Goal: Task Accomplishment & Management: Manage account settings

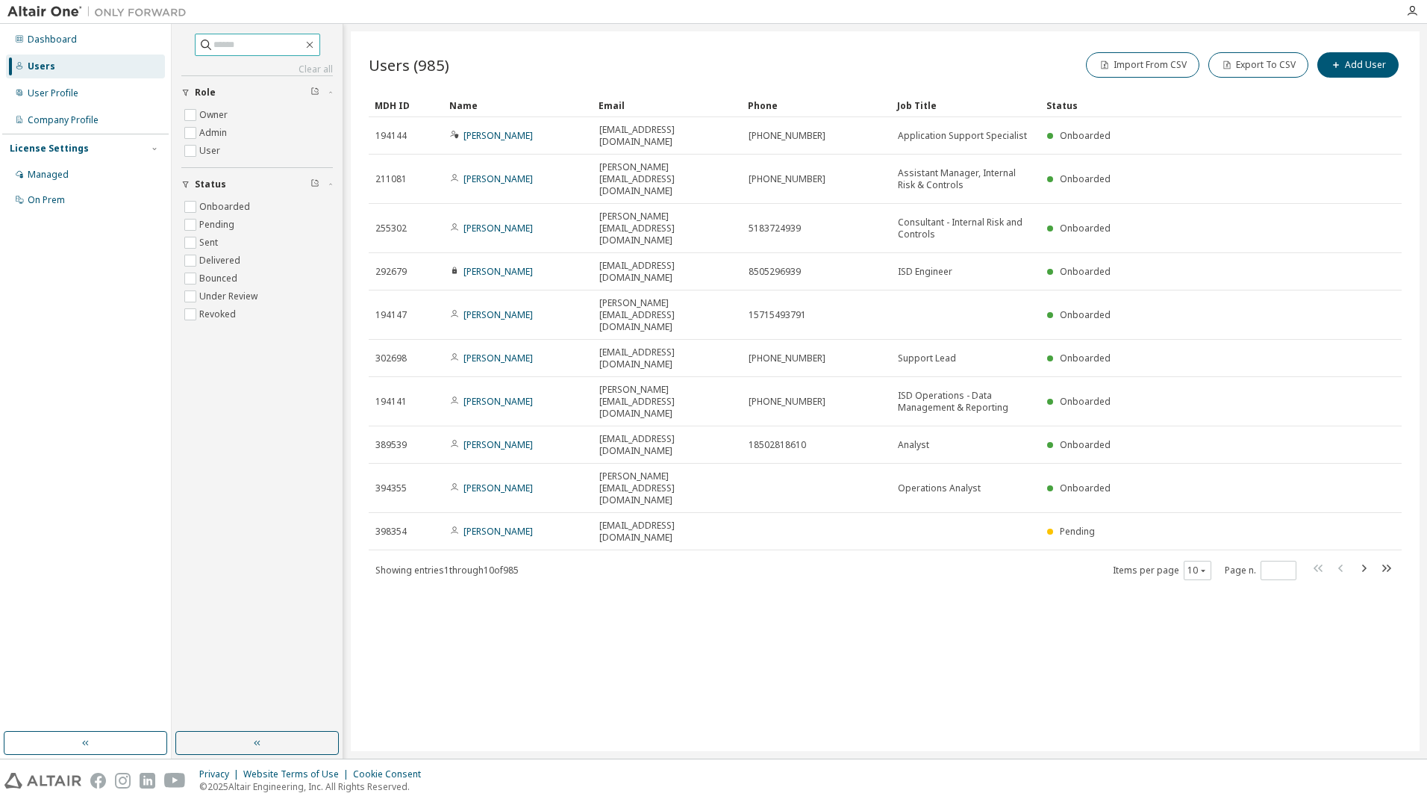
click at [231, 41] on input "text" at bounding box center [258, 44] width 90 height 15
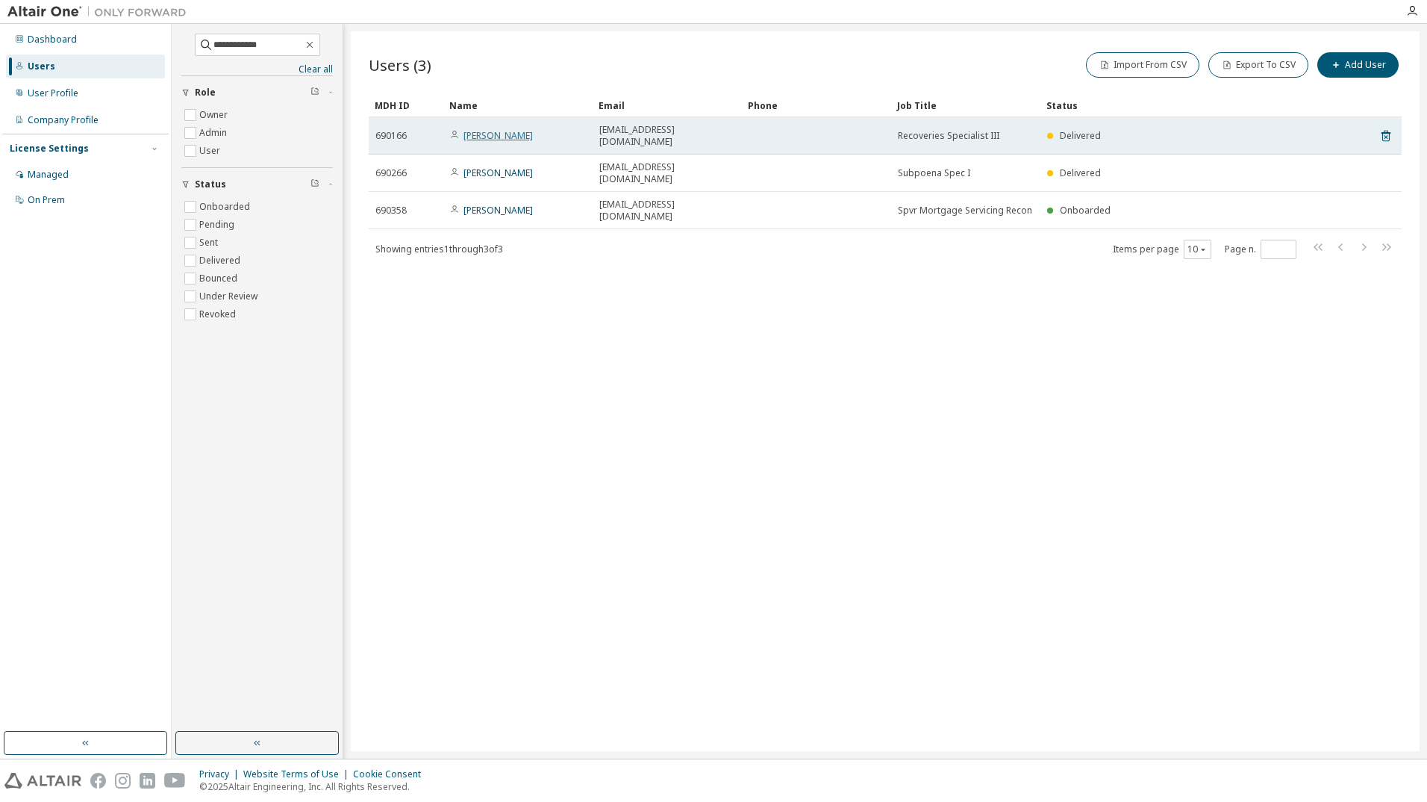
click at [502, 130] on link "[PERSON_NAME]" at bounding box center [497, 135] width 69 height 13
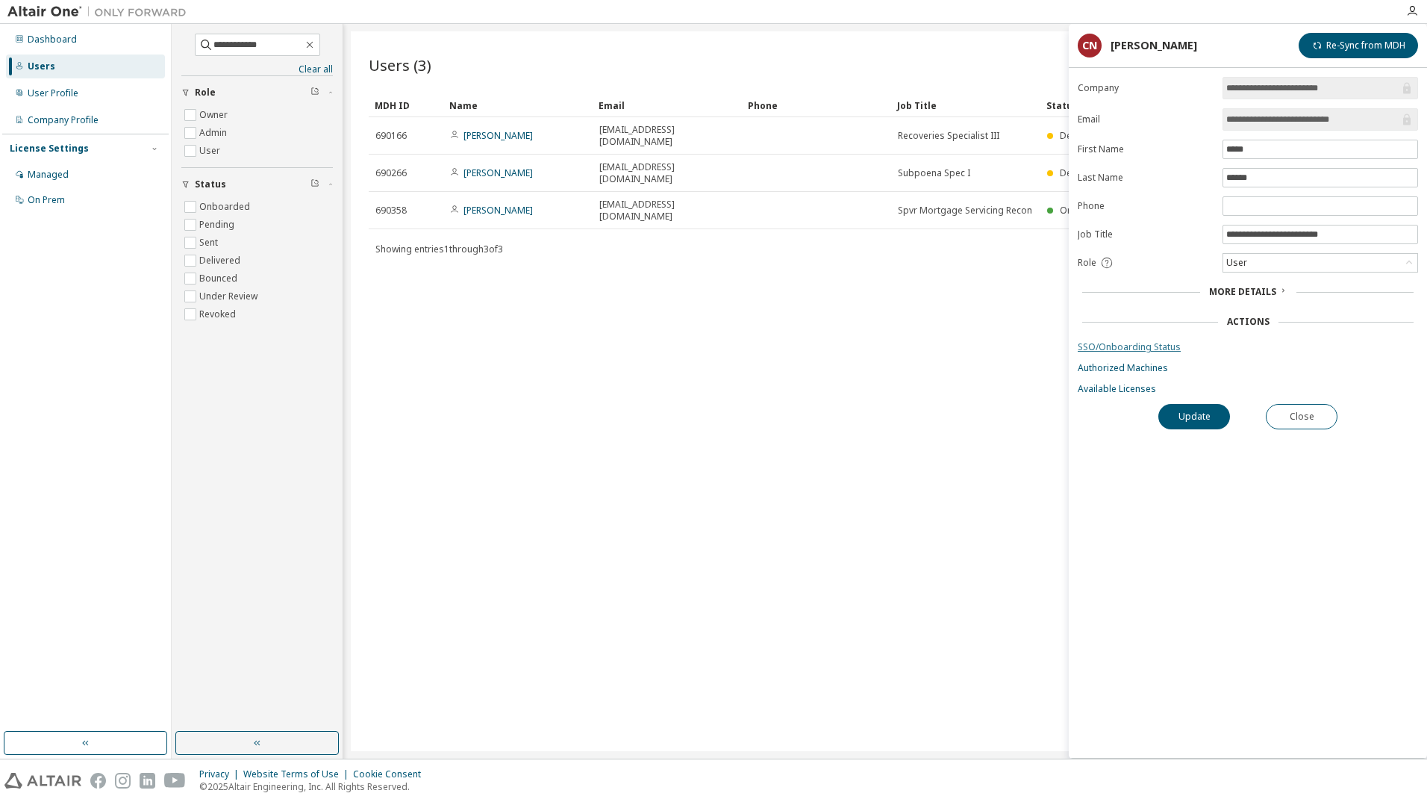
click at [1147, 348] on link "SSO/Onboarding Status" at bounding box center [1248, 347] width 340 height 12
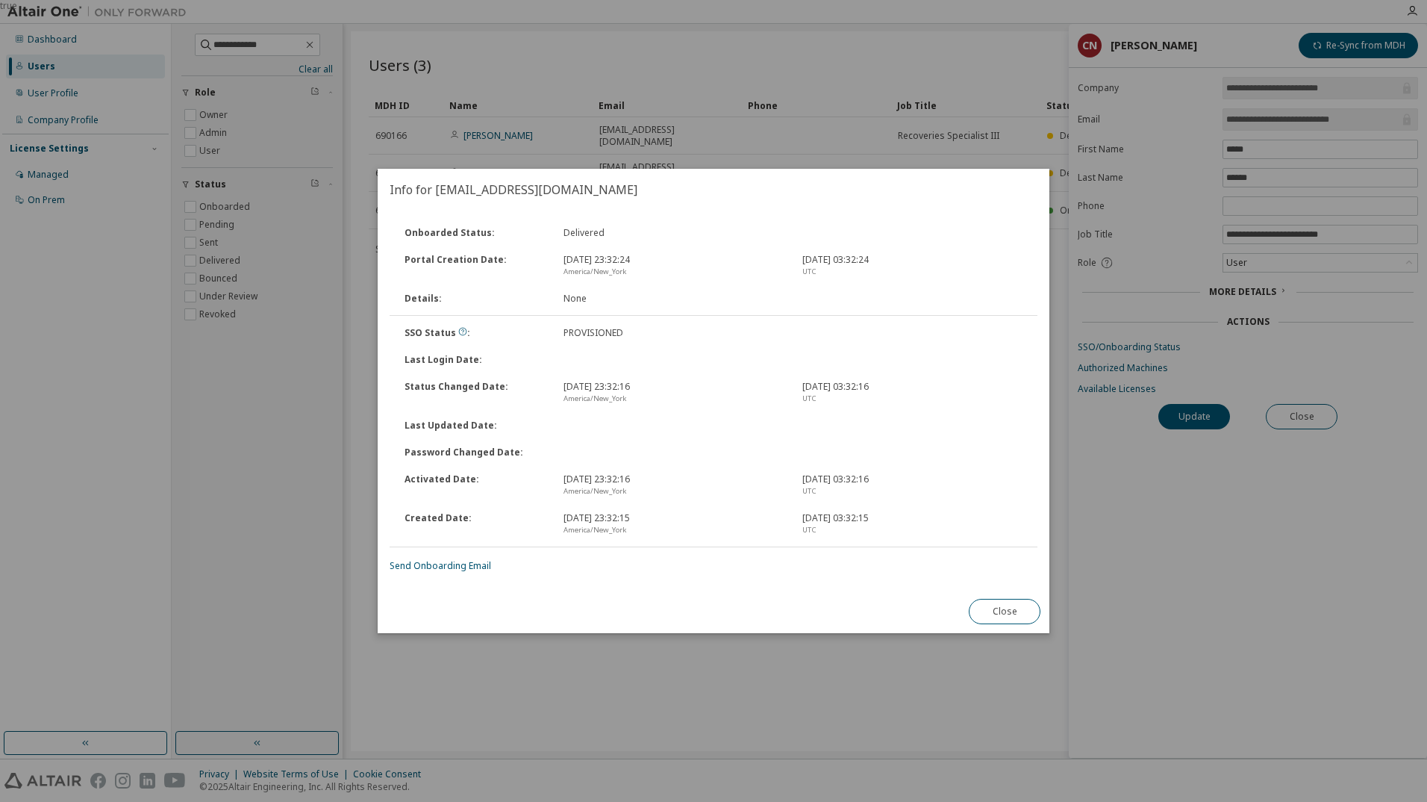
click at [445, 562] on link "Send Onboarding Email" at bounding box center [441, 565] width 102 height 13
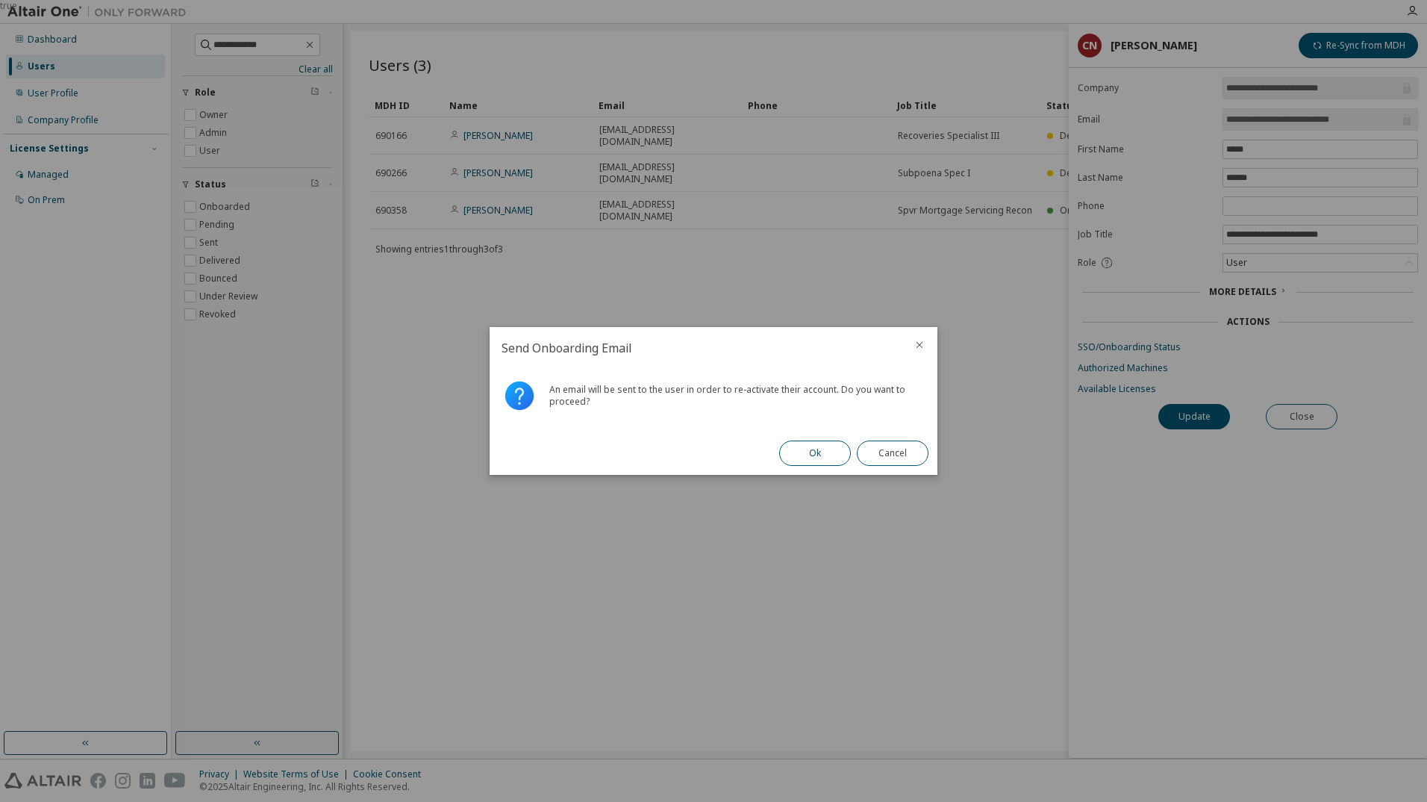
click at [806, 453] on button "Ok" at bounding box center [815, 452] width 72 height 25
click at [867, 453] on button "Close" at bounding box center [893, 452] width 72 height 25
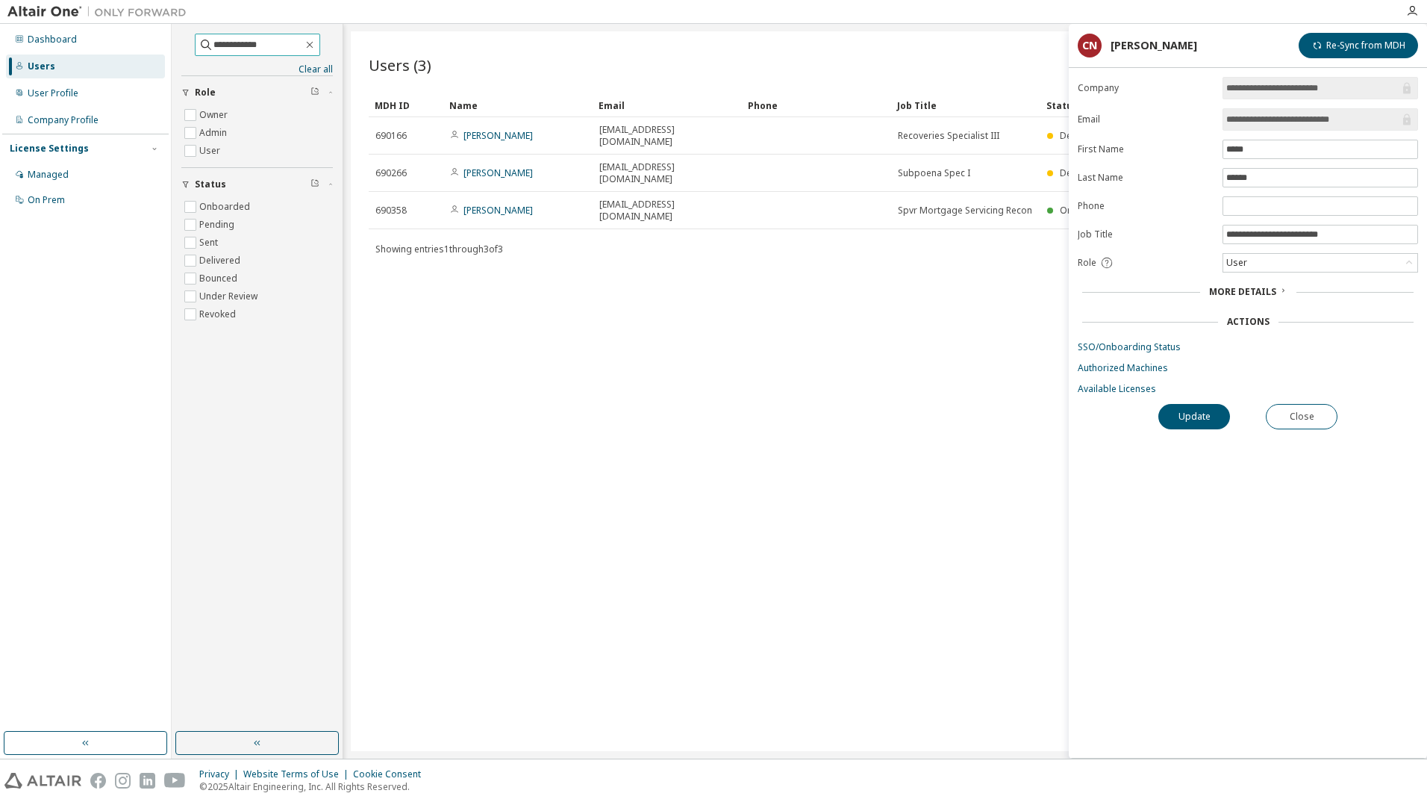
drag, startPoint x: 175, startPoint y: 49, endPoint x: -95, endPoint y: 93, distance: 273.1
click at [0, 93] on html "**********" at bounding box center [713, 401] width 1427 height 802
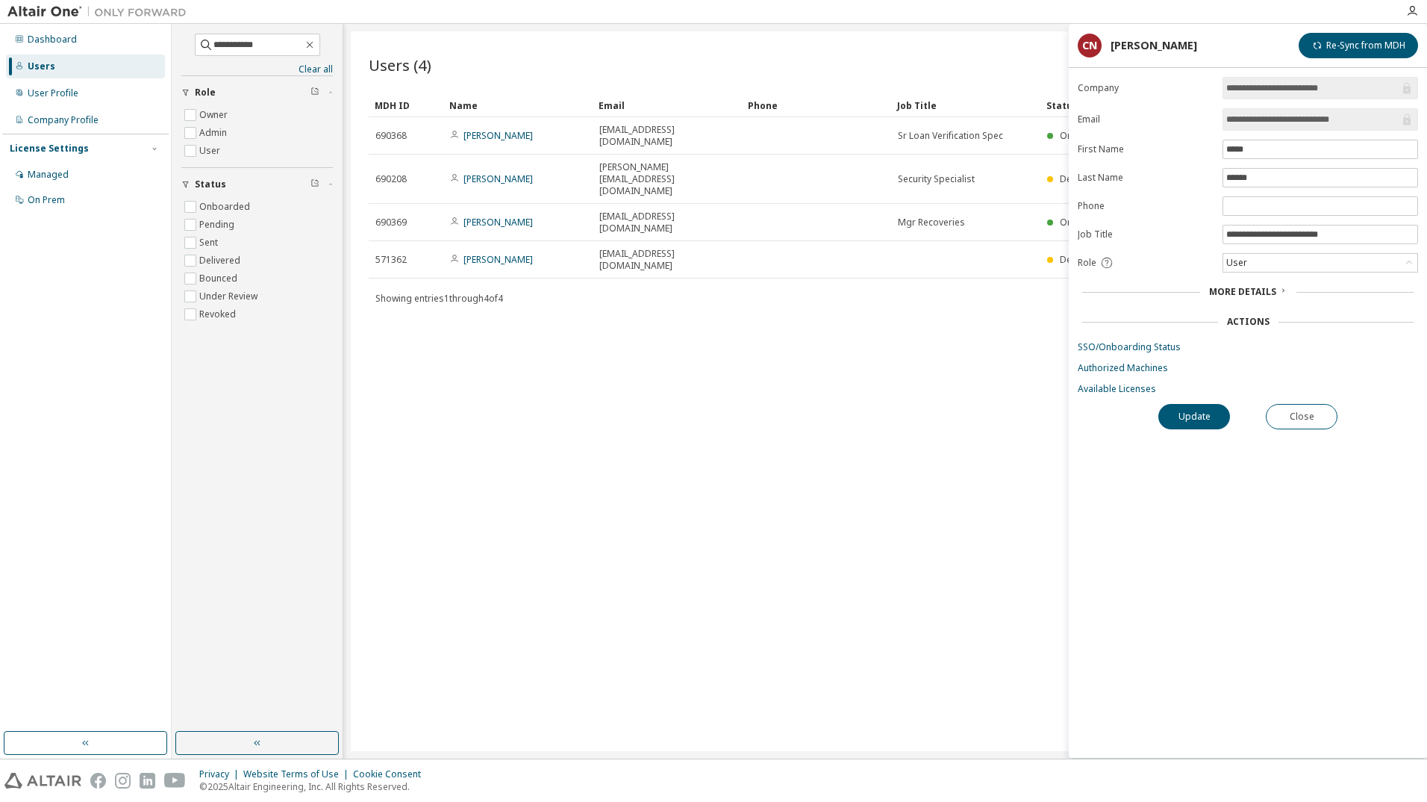
click at [1038, 63] on div "Import From CSV Export To CSV Add User" at bounding box center [1143, 64] width 516 height 31
click at [1296, 414] on button "Close" at bounding box center [1302, 416] width 72 height 25
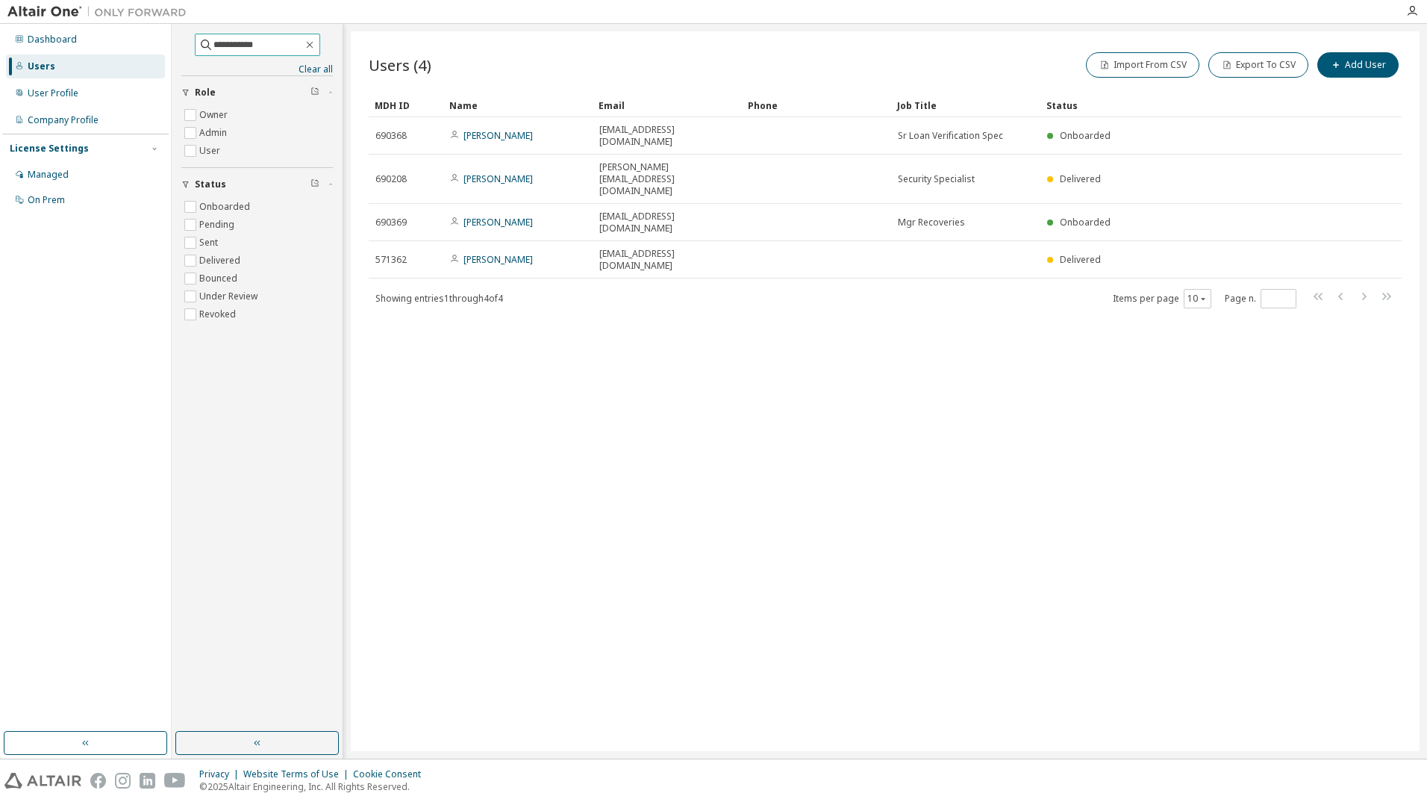
click at [269, 53] on span "**********" at bounding box center [257, 45] width 125 height 22
drag, startPoint x: 262, startPoint y: 48, endPoint x: 125, endPoint y: 61, distance: 137.2
click at [125, 61] on div "**********" at bounding box center [713, 391] width 1427 height 734
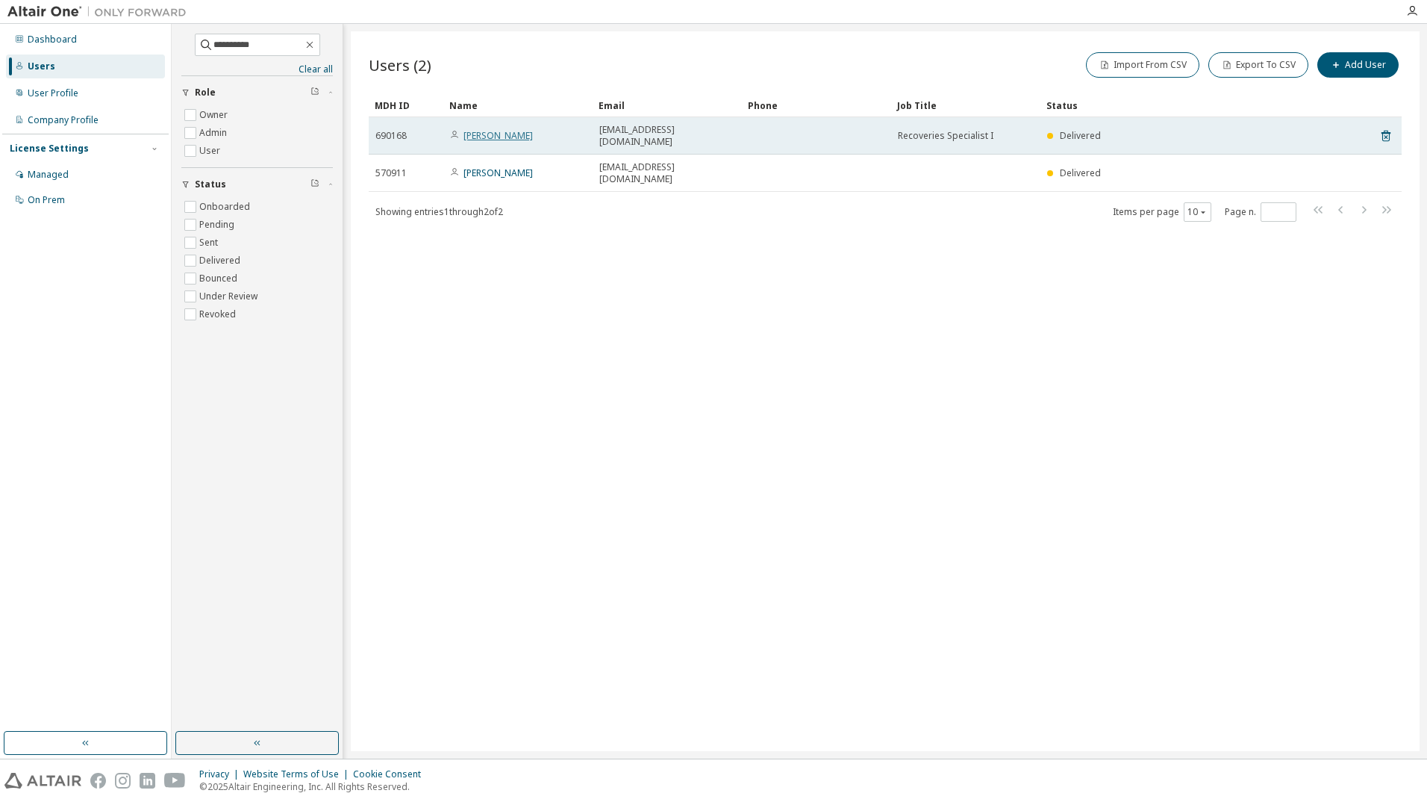
click at [504, 131] on link "[PERSON_NAME]" at bounding box center [497, 135] width 69 height 13
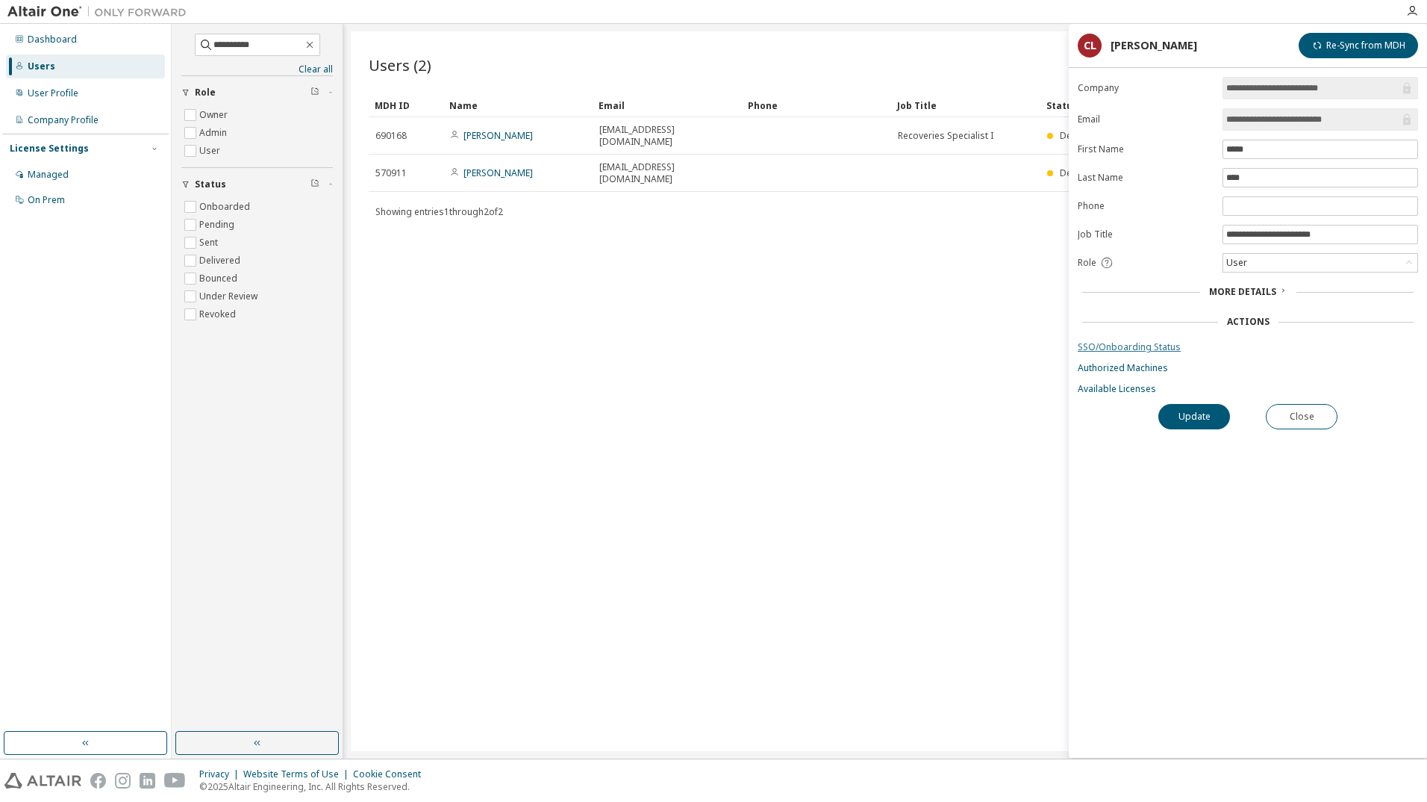
click at [1110, 343] on link "SSO/Onboarding Status" at bounding box center [1248, 347] width 340 height 12
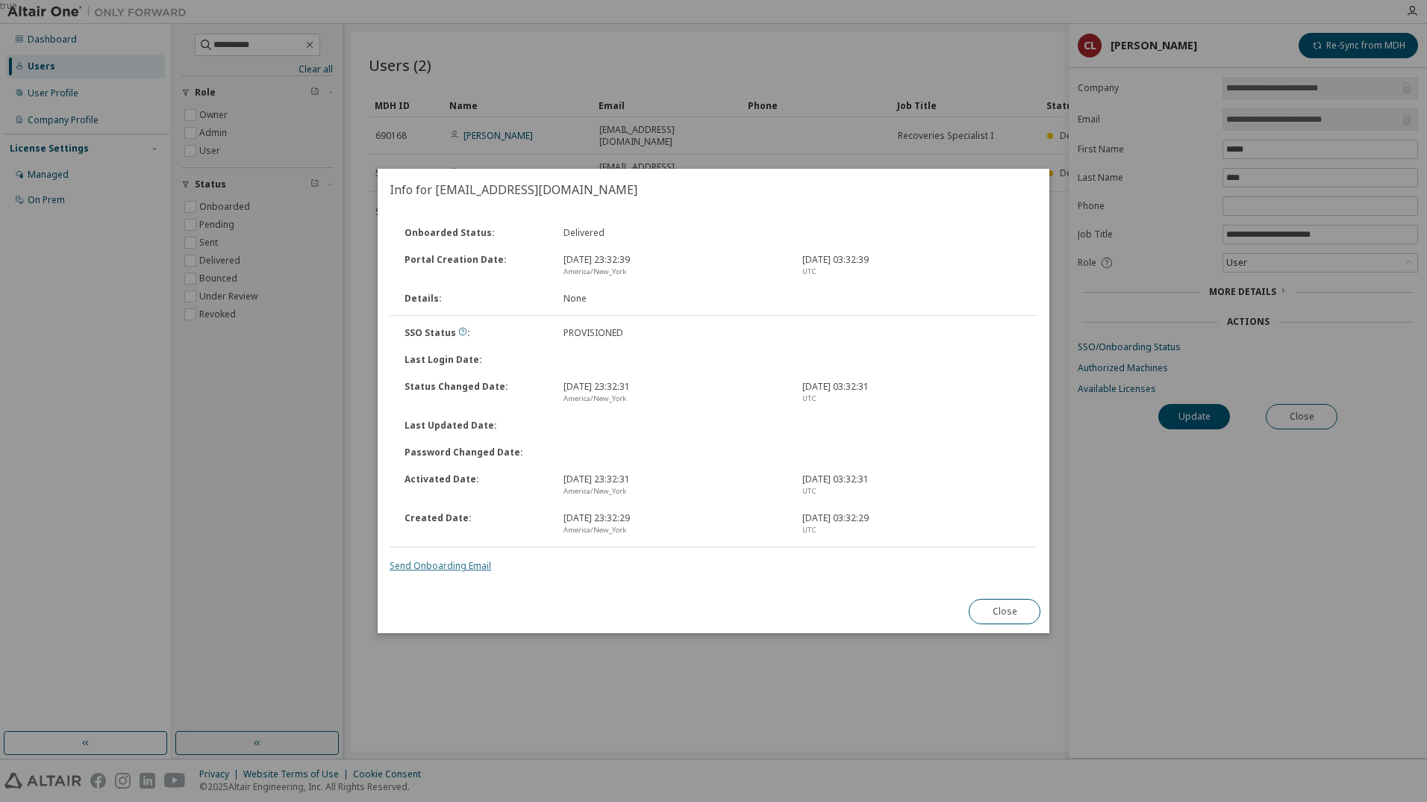
click at [443, 563] on link "Send Onboarding Email" at bounding box center [441, 565] width 102 height 13
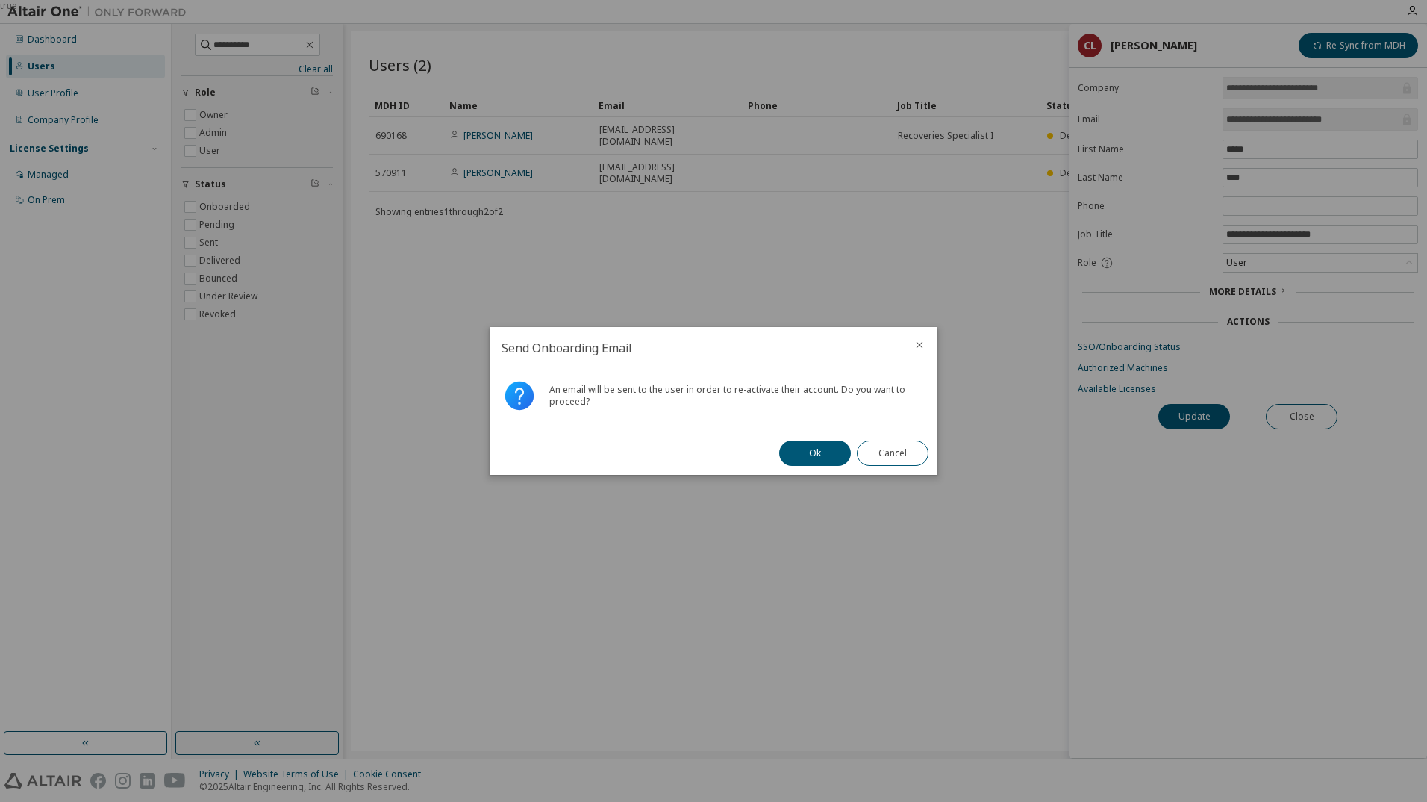
click at [833, 457] on button "Ok" at bounding box center [815, 452] width 72 height 25
click at [877, 453] on button "Close" at bounding box center [893, 452] width 72 height 25
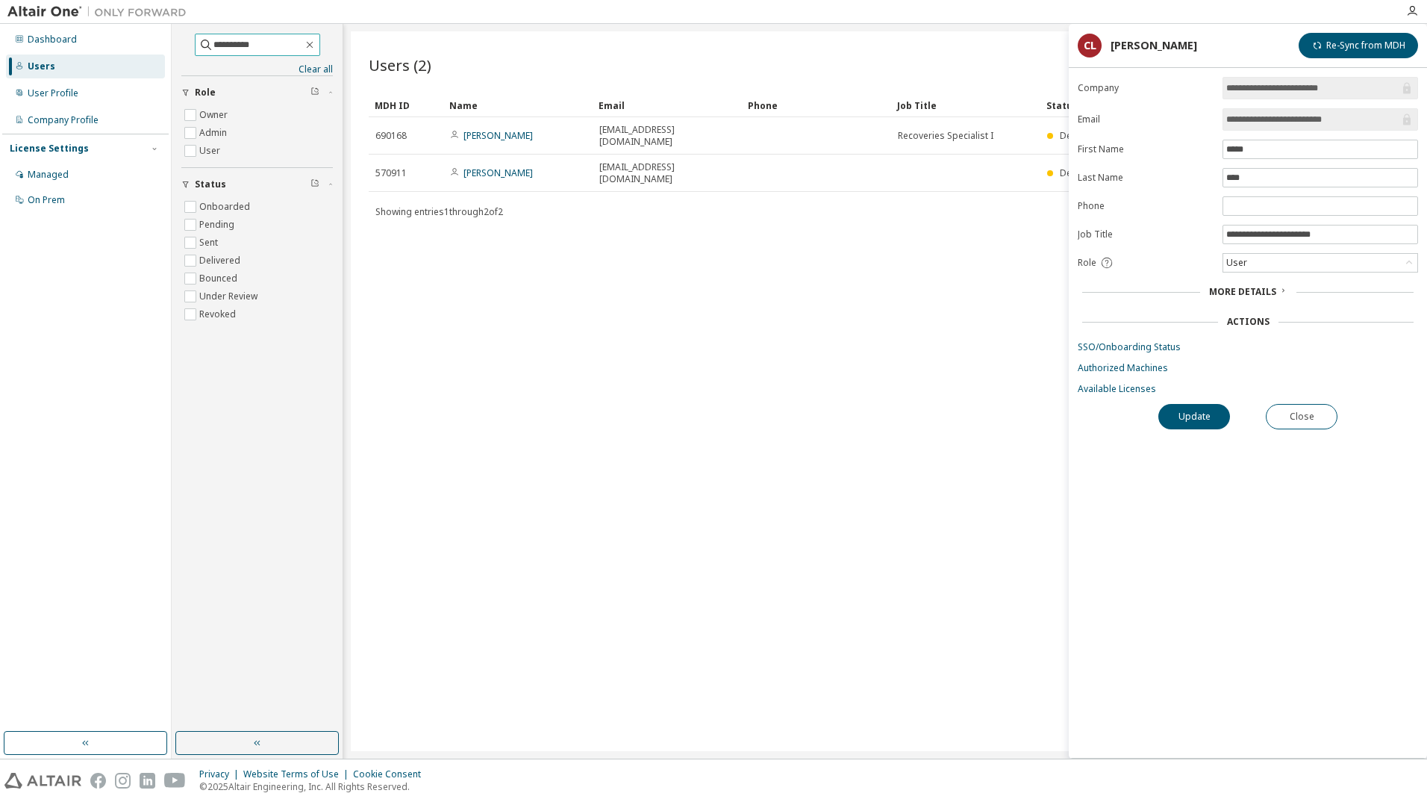
drag, startPoint x: 255, startPoint y: 46, endPoint x: -4, endPoint y: 99, distance: 265.1
click at [0, 99] on html "**********" at bounding box center [713, 401] width 1427 height 802
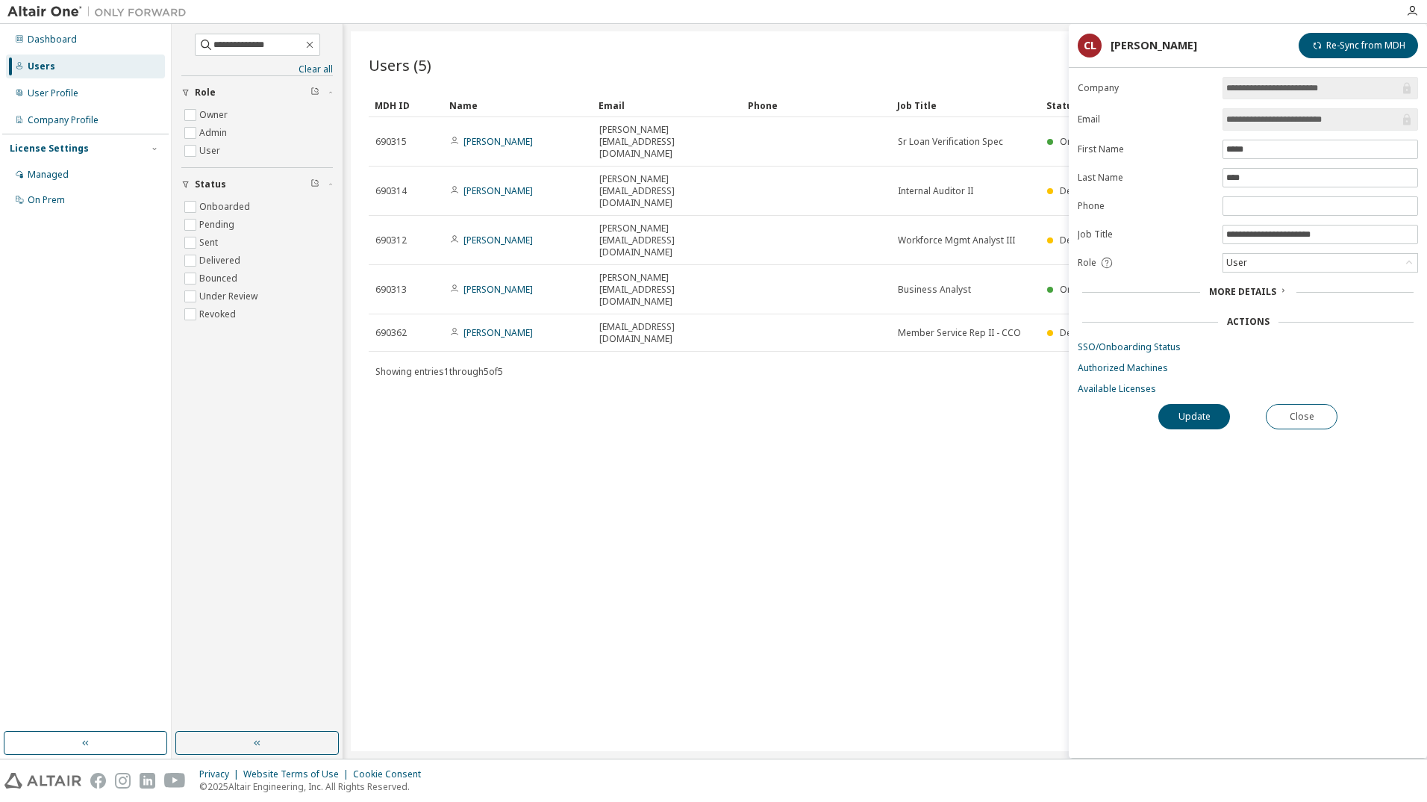
click at [940, 447] on div "Users (5) Import From CSV Export To CSV Add User Clear Load Save Save As Field …" at bounding box center [885, 390] width 1069 height 719
drag, startPoint x: 287, startPoint y: 46, endPoint x: -319, endPoint y: 106, distance: 608.2
click at [0, 106] on html "**********" at bounding box center [713, 401] width 1427 height 802
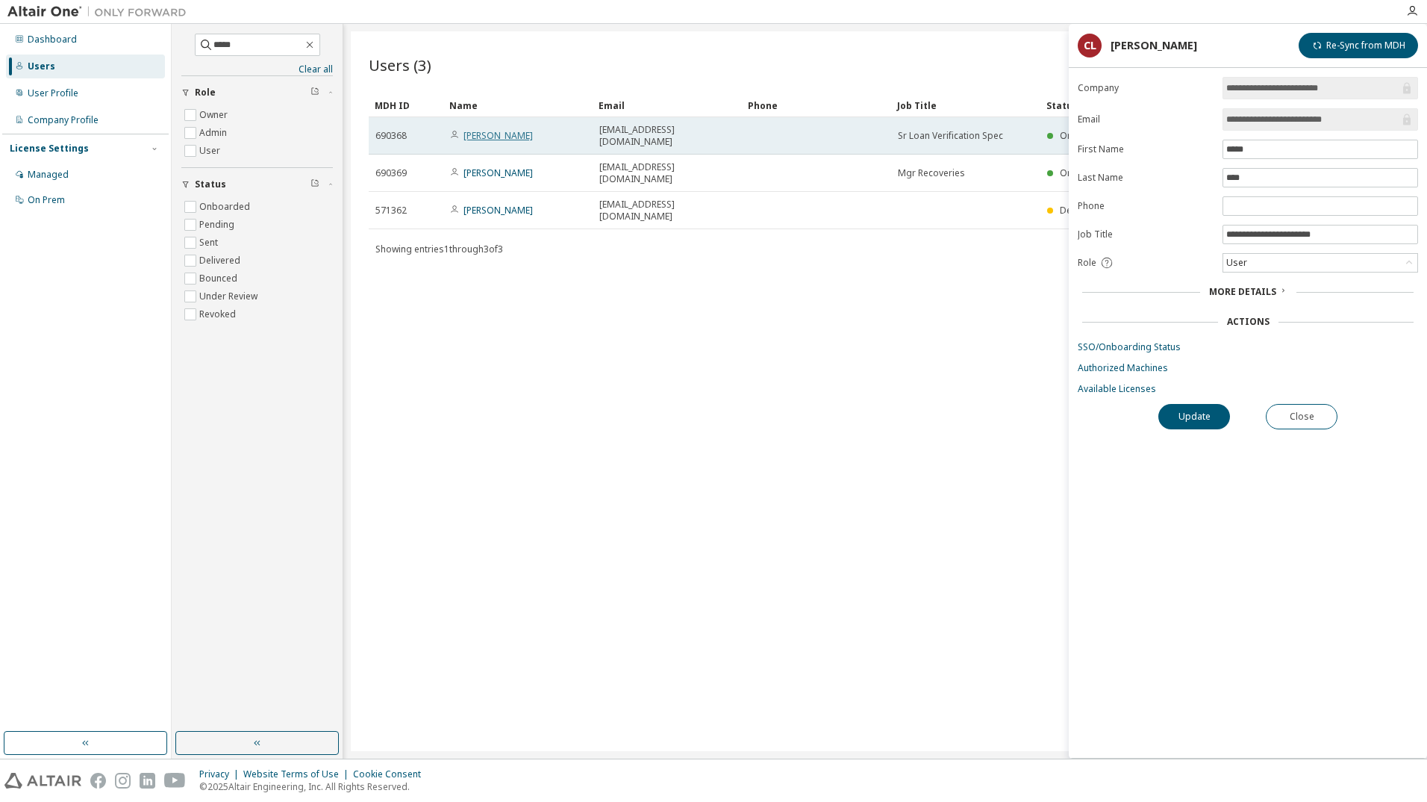
click at [481, 129] on link "[PERSON_NAME]" at bounding box center [497, 135] width 69 height 13
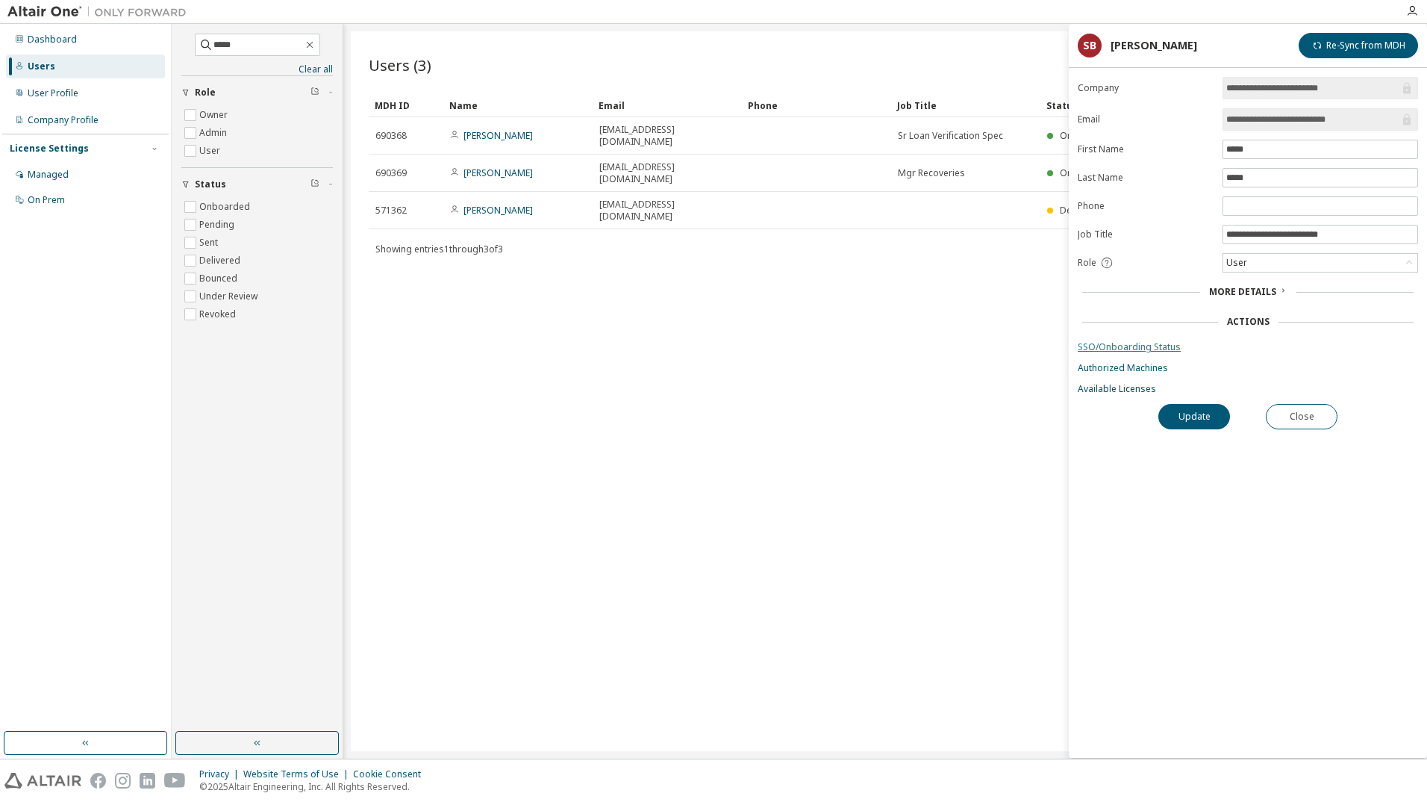
click at [1155, 346] on link "SSO/Onboarding Status" at bounding box center [1248, 347] width 340 height 12
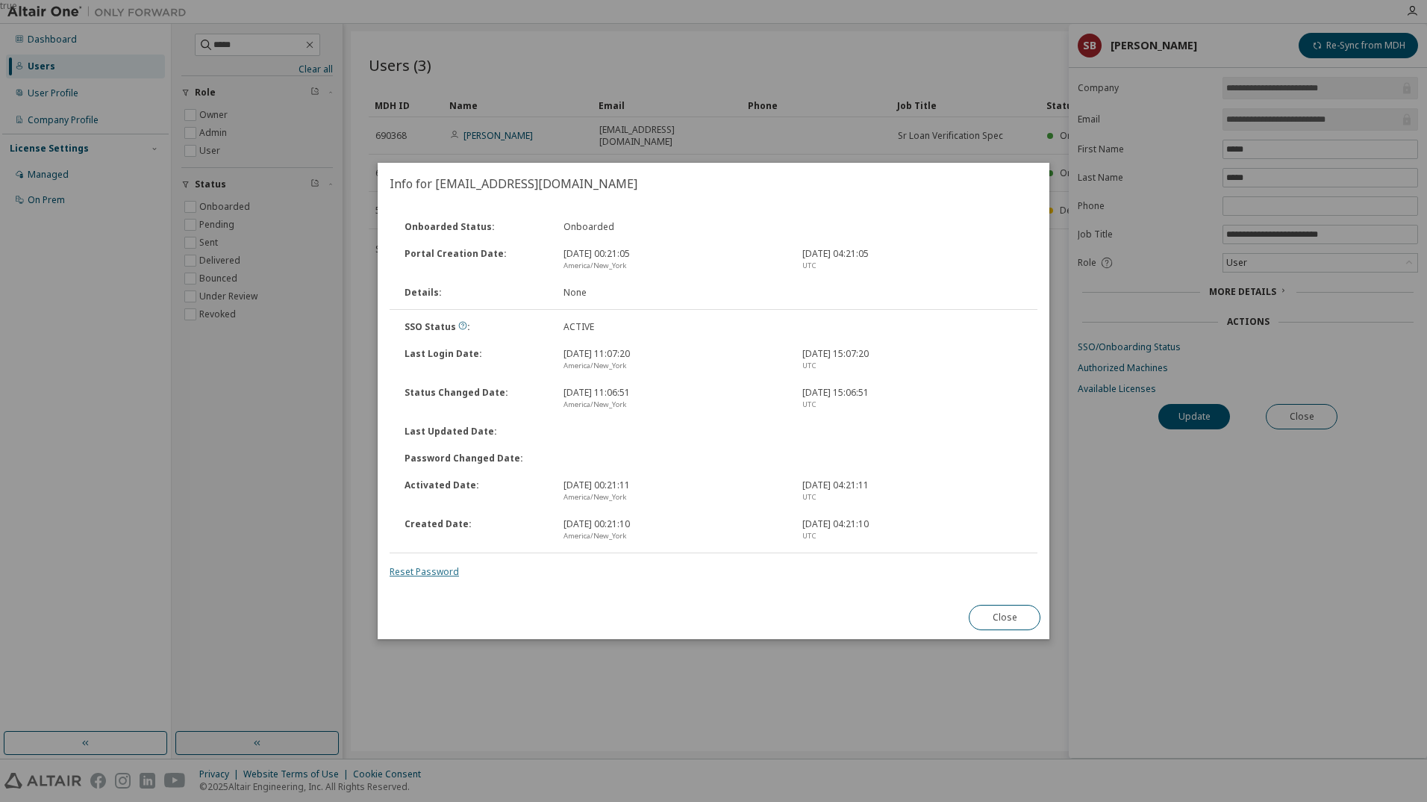
click at [449, 571] on link "Reset Password" at bounding box center [424, 571] width 69 height 13
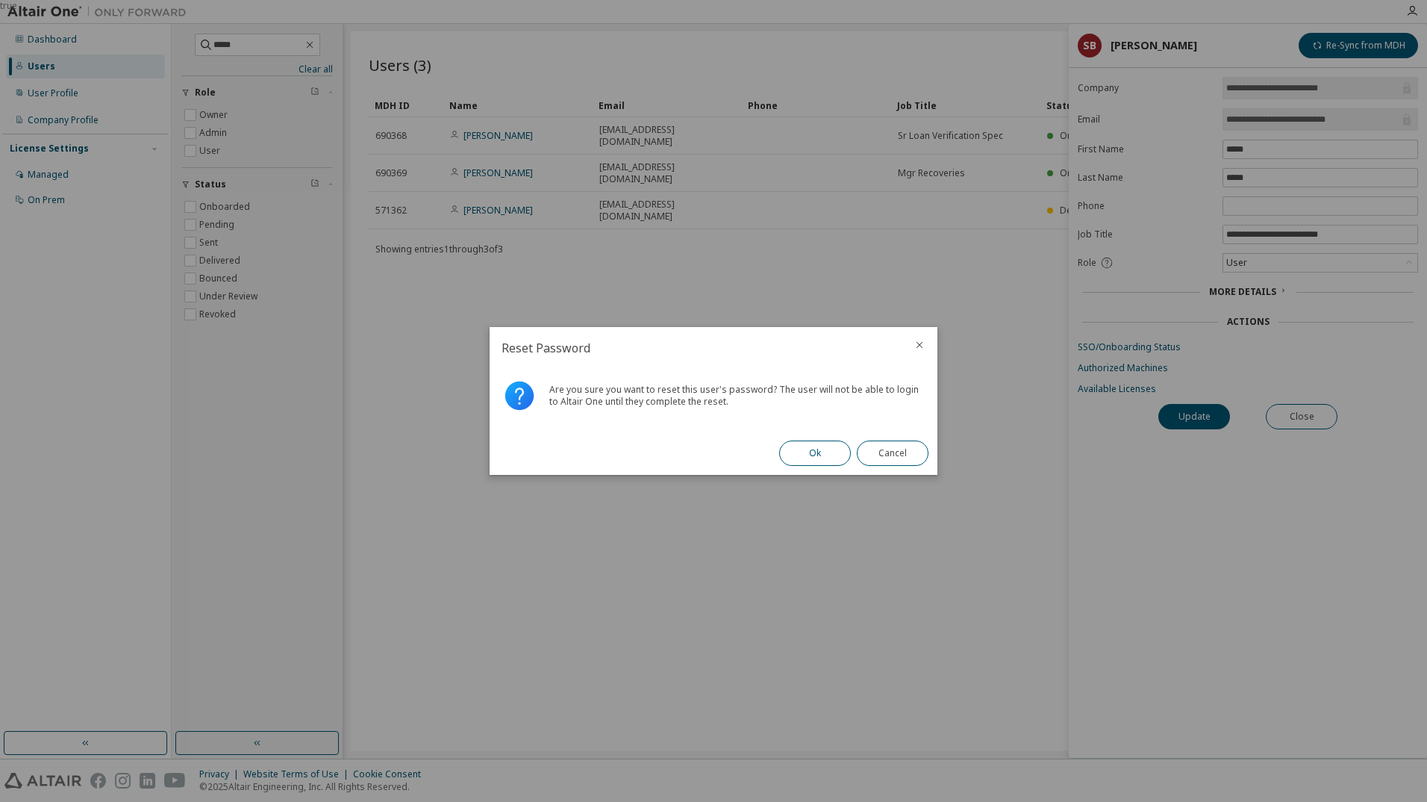
click at [811, 463] on button "Ok" at bounding box center [815, 452] width 72 height 25
click at [877, 456] on button "Close" at bounding box center [893, 452] width 72 height 25
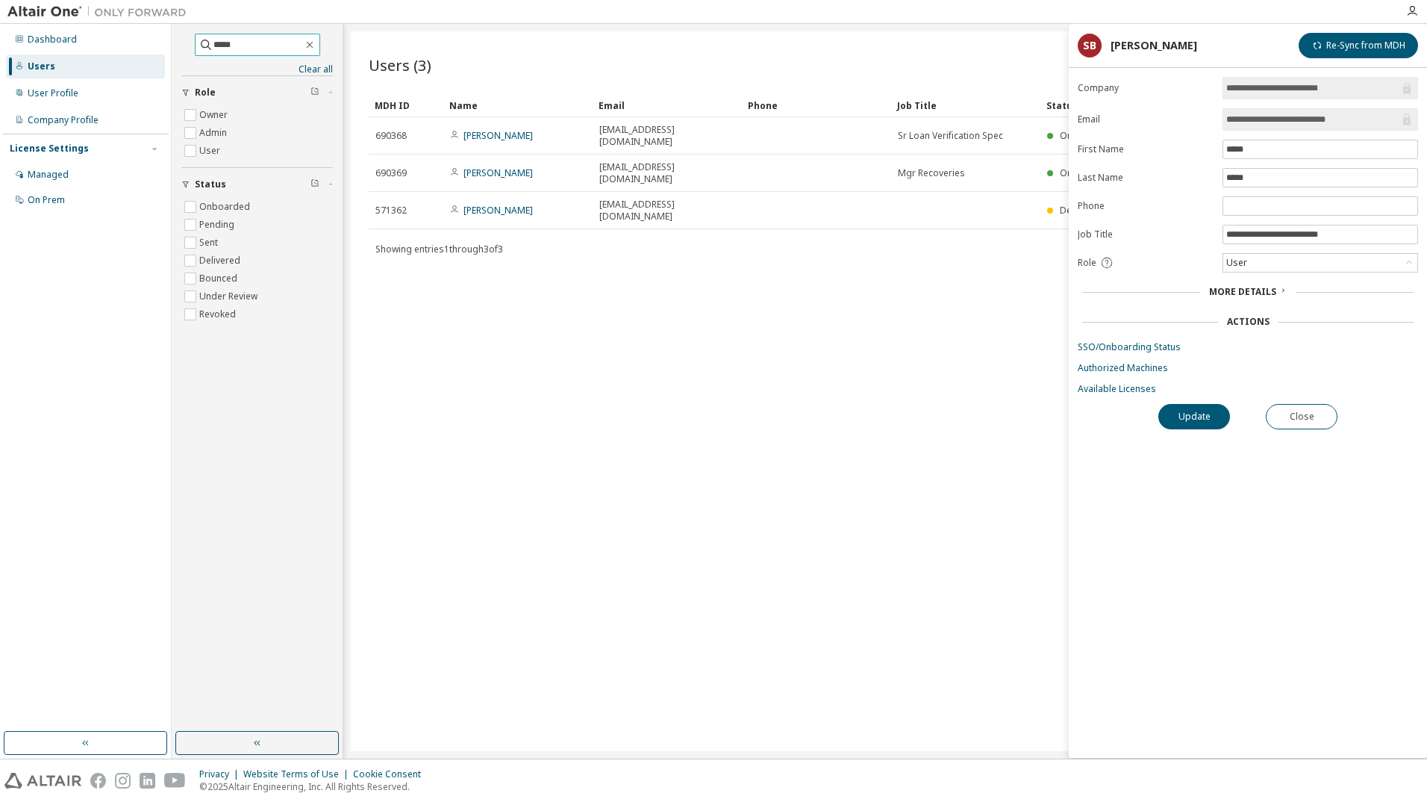
drag, startPoint x: 249, startPoint y: 40, endPoint x: -157, endPoint y: 87, distance: 408.6
click at [0, 87] on html "**********" at bounding box center [713, 401] width 1427 height 802
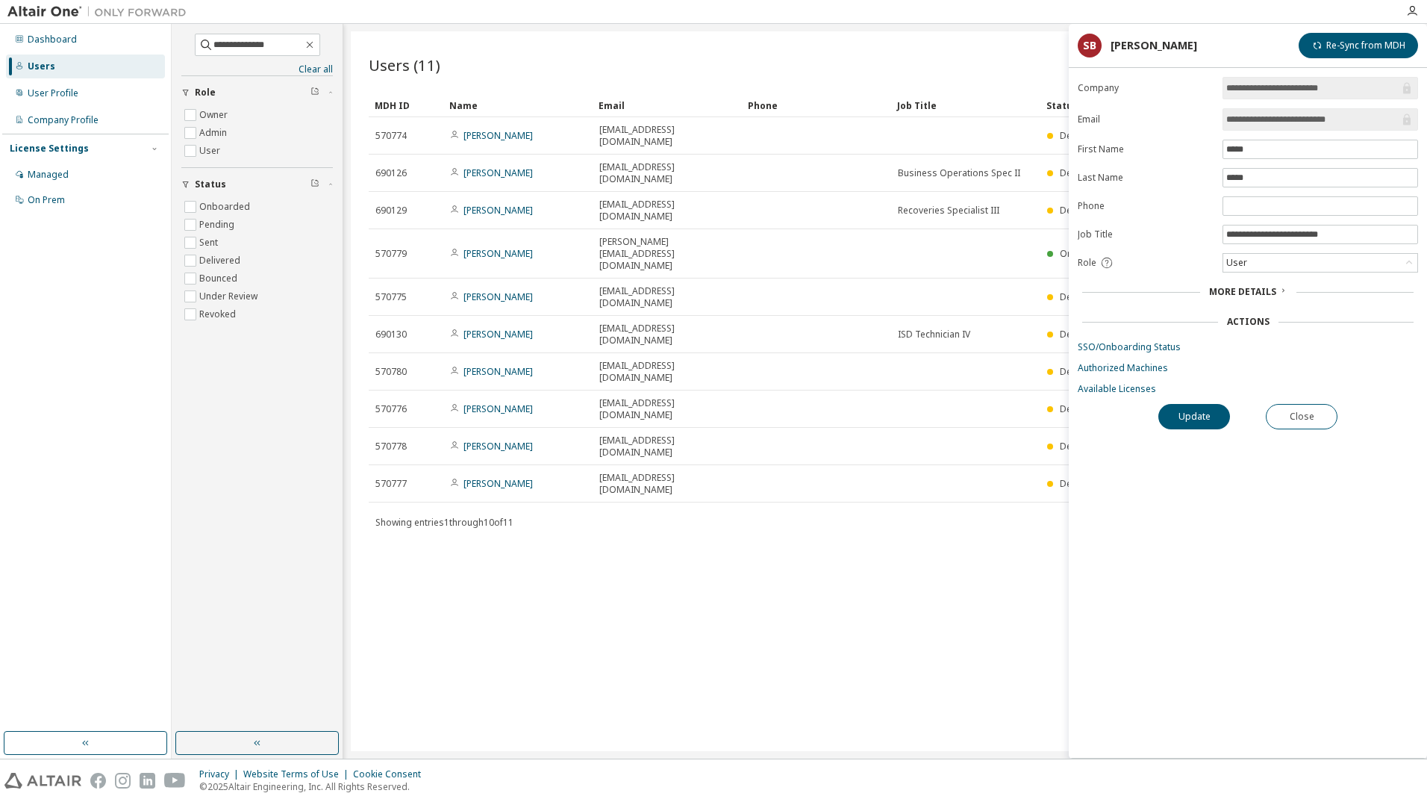
click at [808, 550] on div "Users (11) Import From CSV Export To CSV Add User Clear Load Save Save As Field…" at bounding box center [885, 390] width 1069 height 719
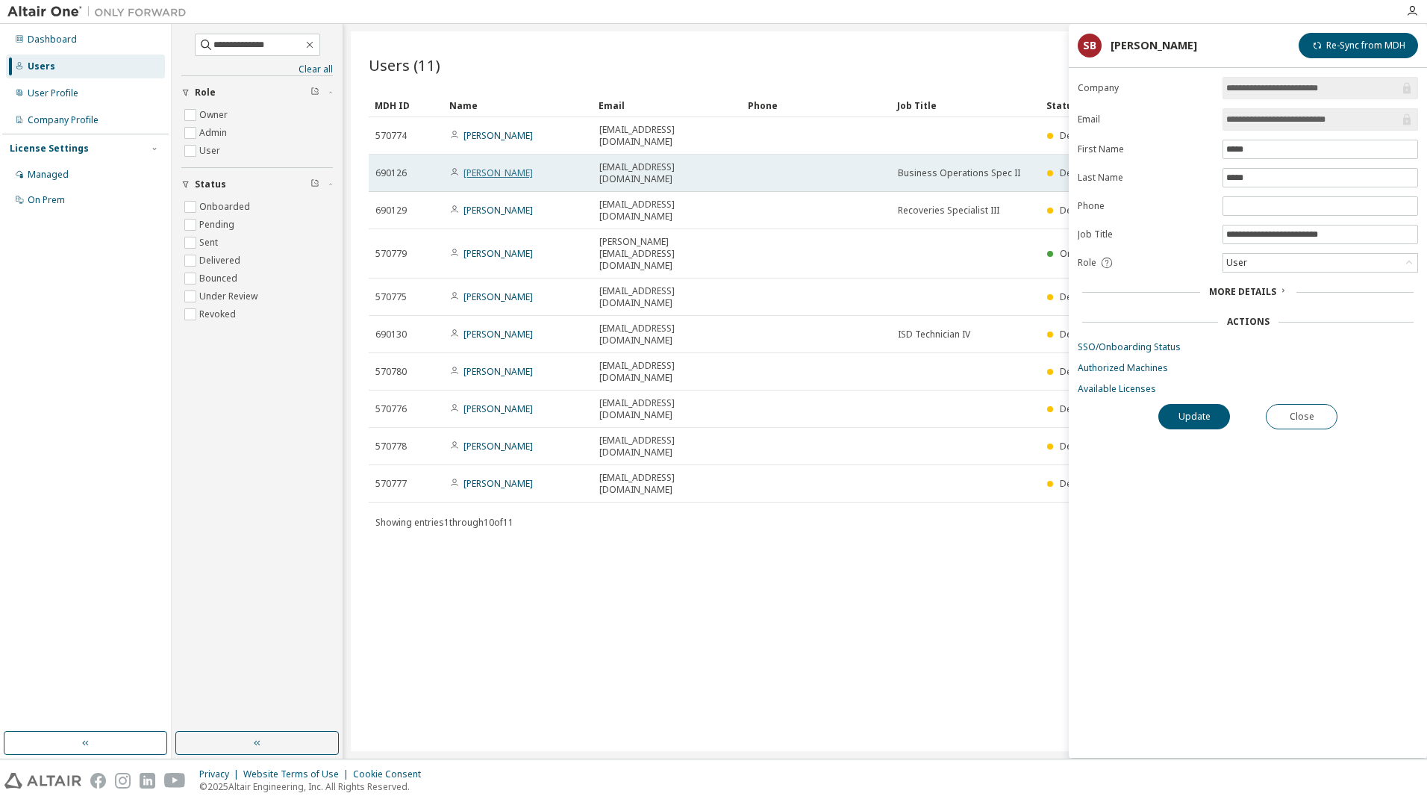
click at [494, 166] on link "[PERSON_NAME]" at bounding box center [497, 172] width 69 height 13
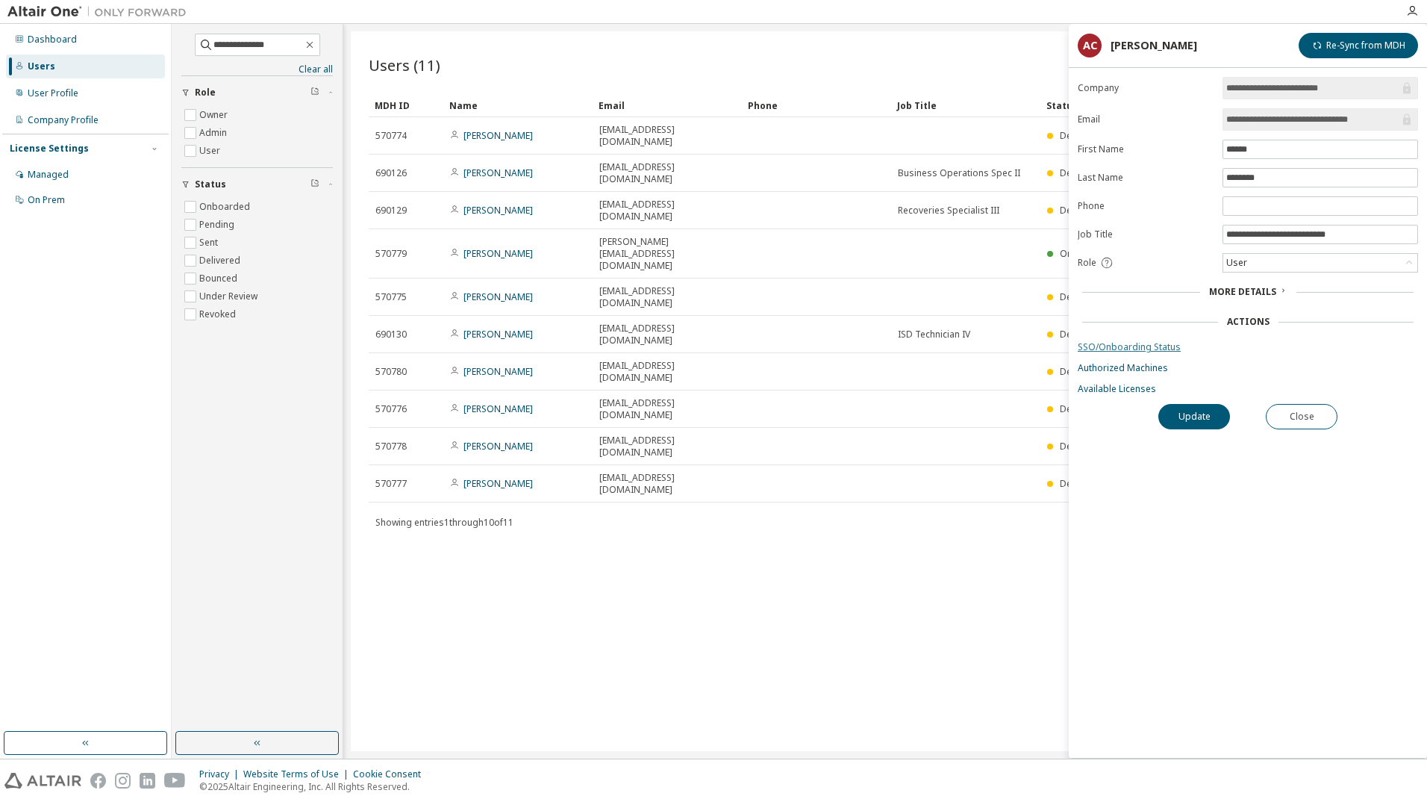
click at [1134, 347] on link "SSO/Onboarding Status" at bounding box center [1248, 347] width 340 height 12
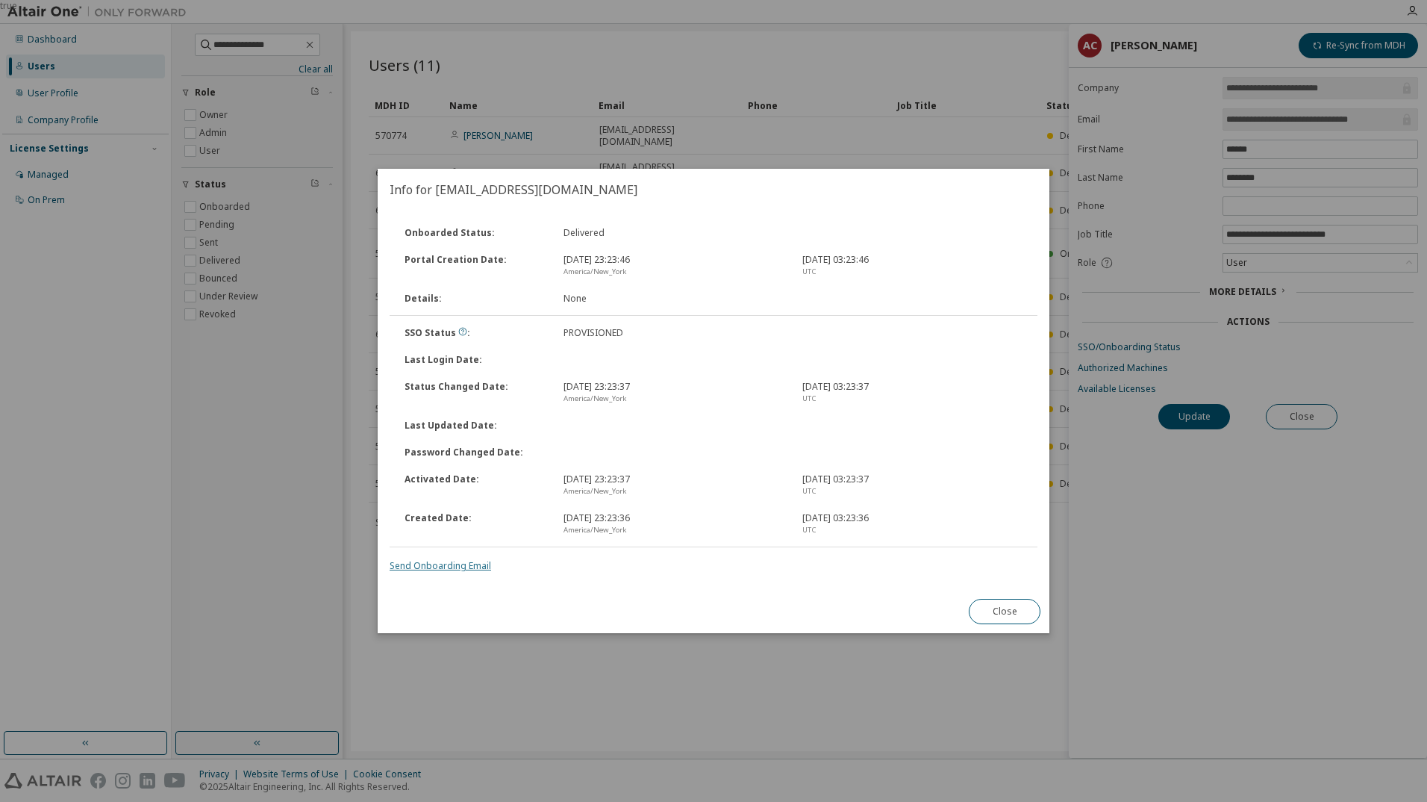
click at [440, 566] on link "Send Onboarding Email" at bounding box center [441, 565] width 102 height 13
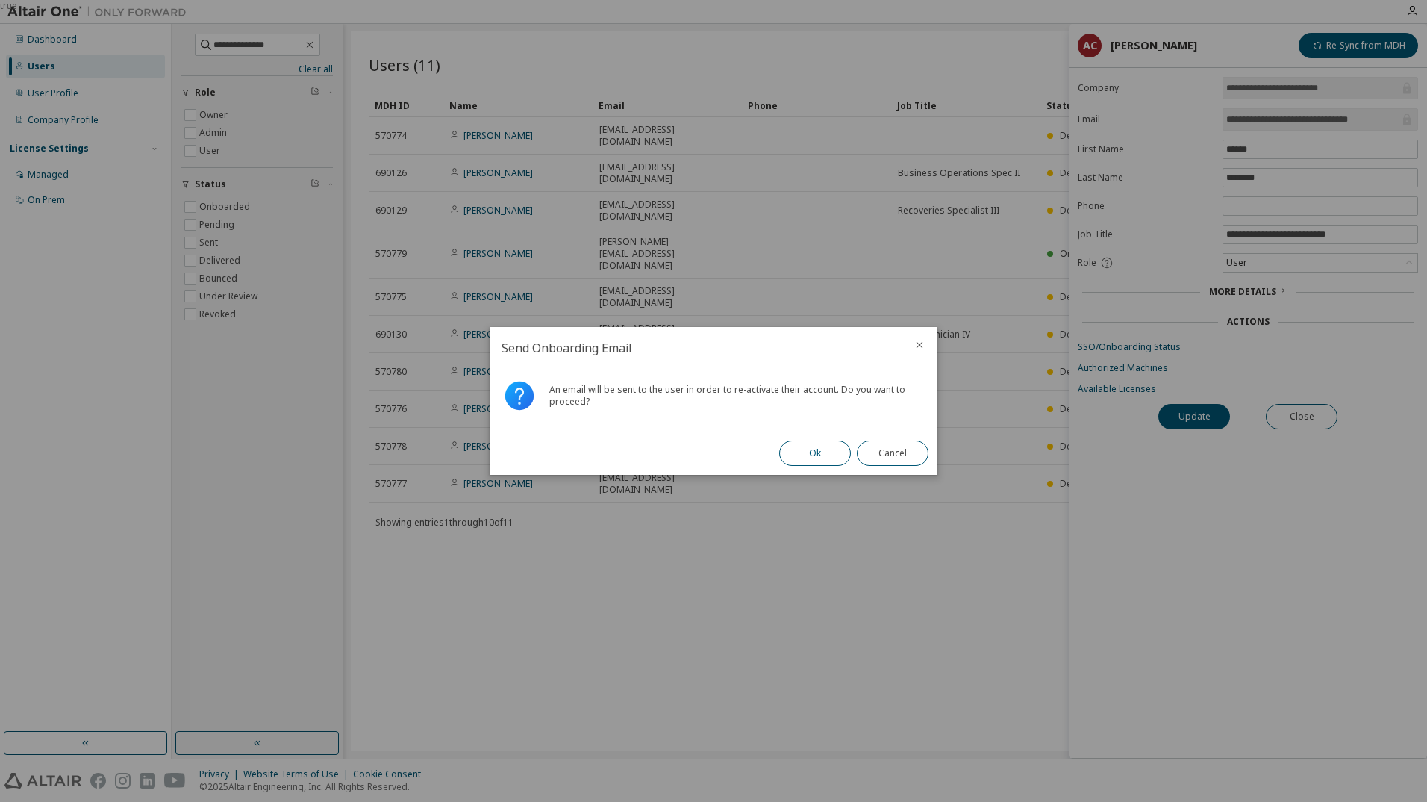
click at [809, 454] on button "Ok" at bounding box center [815, 452] width 72 height 25
click at [891, 448] on button "Close" at bounding box center [893, 452] width 72 height 25
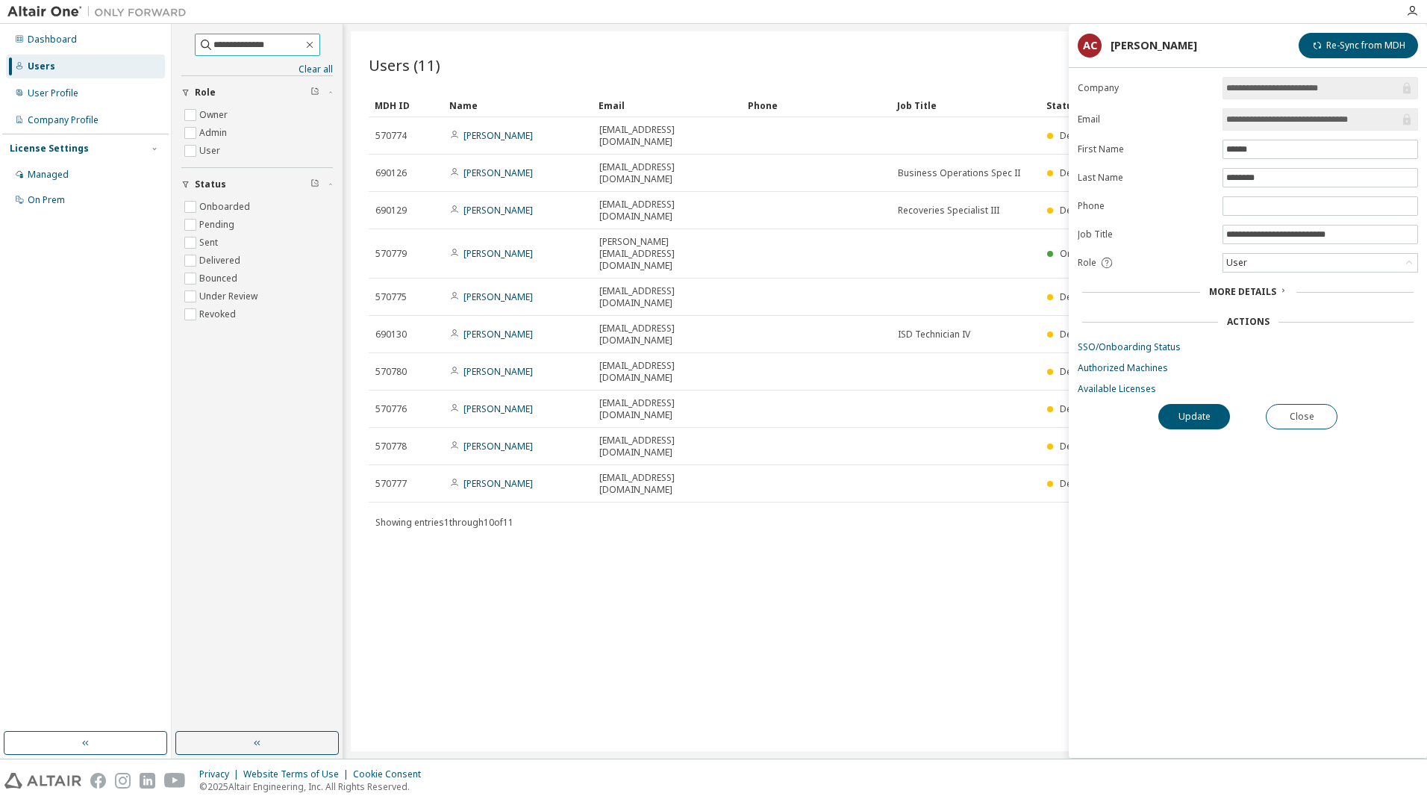
drag, startPoint x: 284, startPoint y: 49, endPoint x: -204, endPoint y: 81, distance: 489.2
click at [0, 81] on html "**********" at bounding box center [713, 401] width 1427 height 802
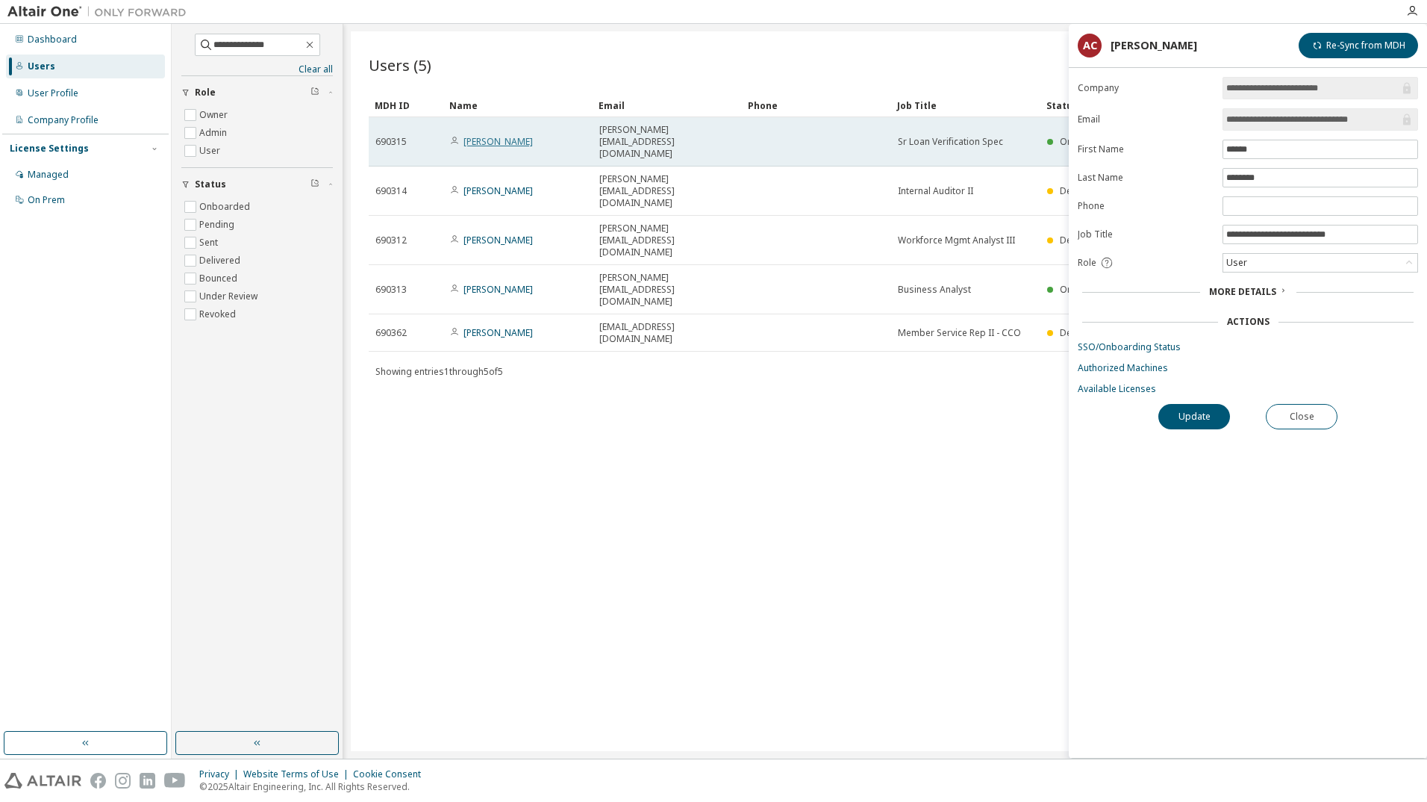
click at [477, 135] on link "[PERSON_NAME]" at bounding box center [497, 141] width 69 height 13
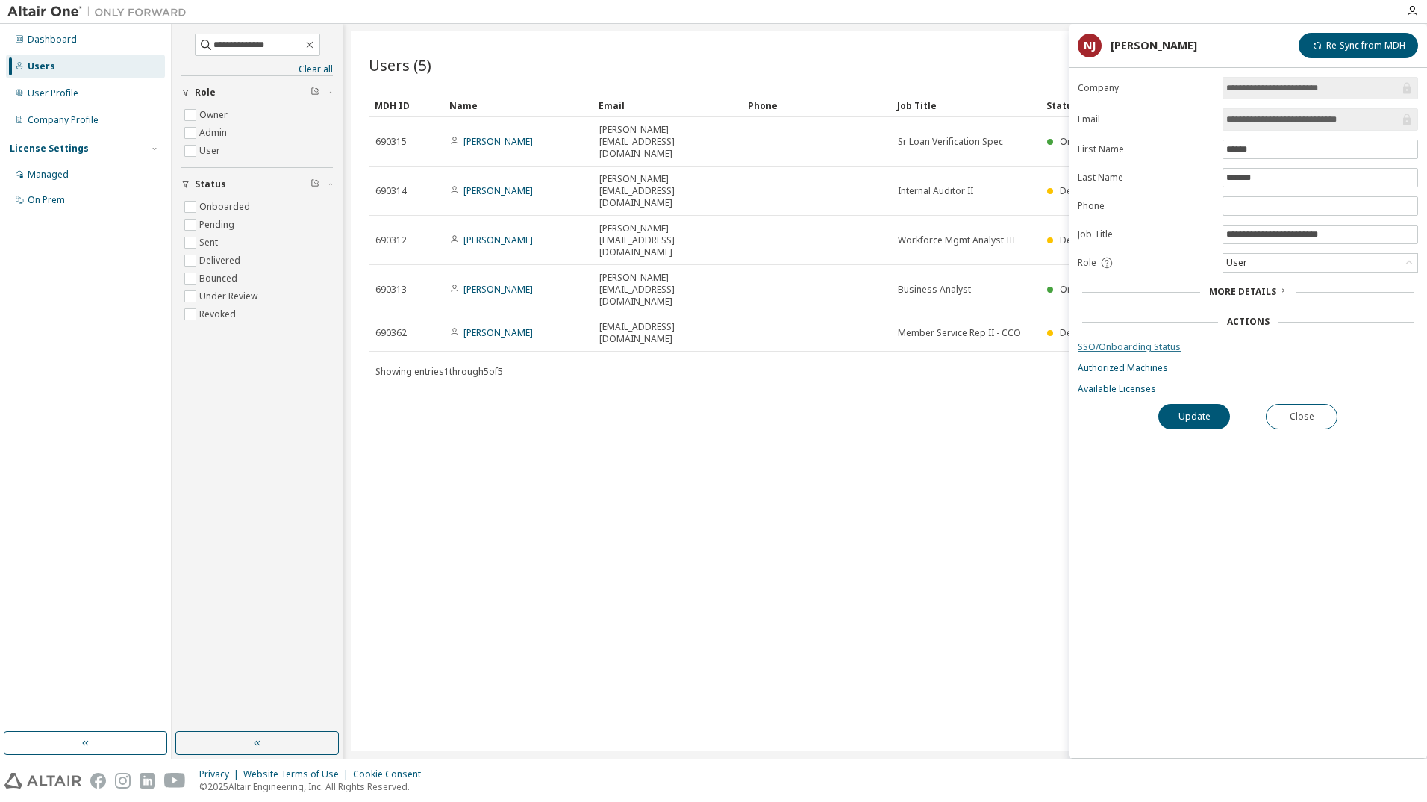
click at [1149, 347] on link "SSO/Onboarding Status" at bounding box center [1248, 347] width 340 height 12
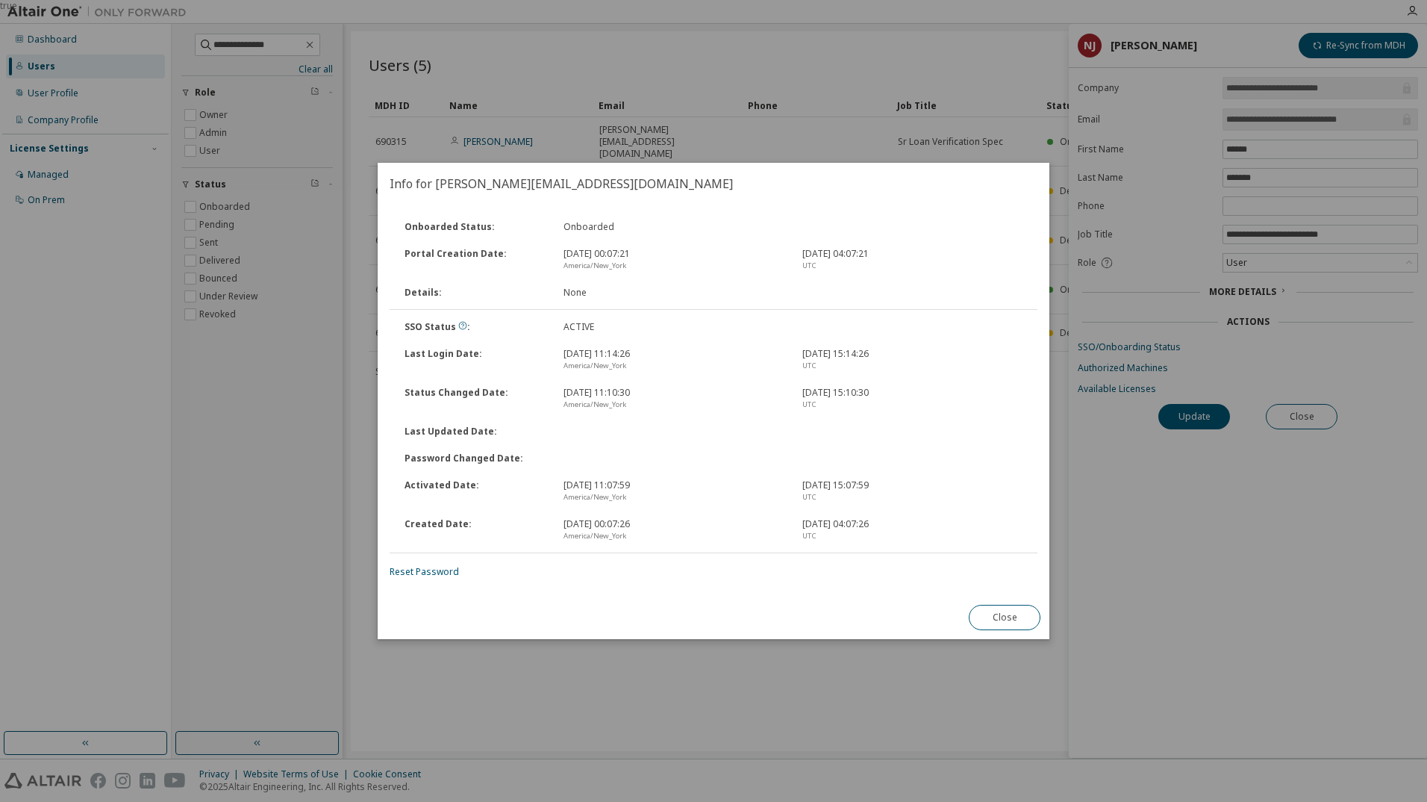
click at [440, 578] on div "Onboarded Status : Onboarded Portal Creation Date : [DATE] 00:07:21 America/New…" at bounding box center [714, 399] width 672 height 391
click at [441, 569] on link "Reset Password" at bounding box center [424, 571] width 69 height 13
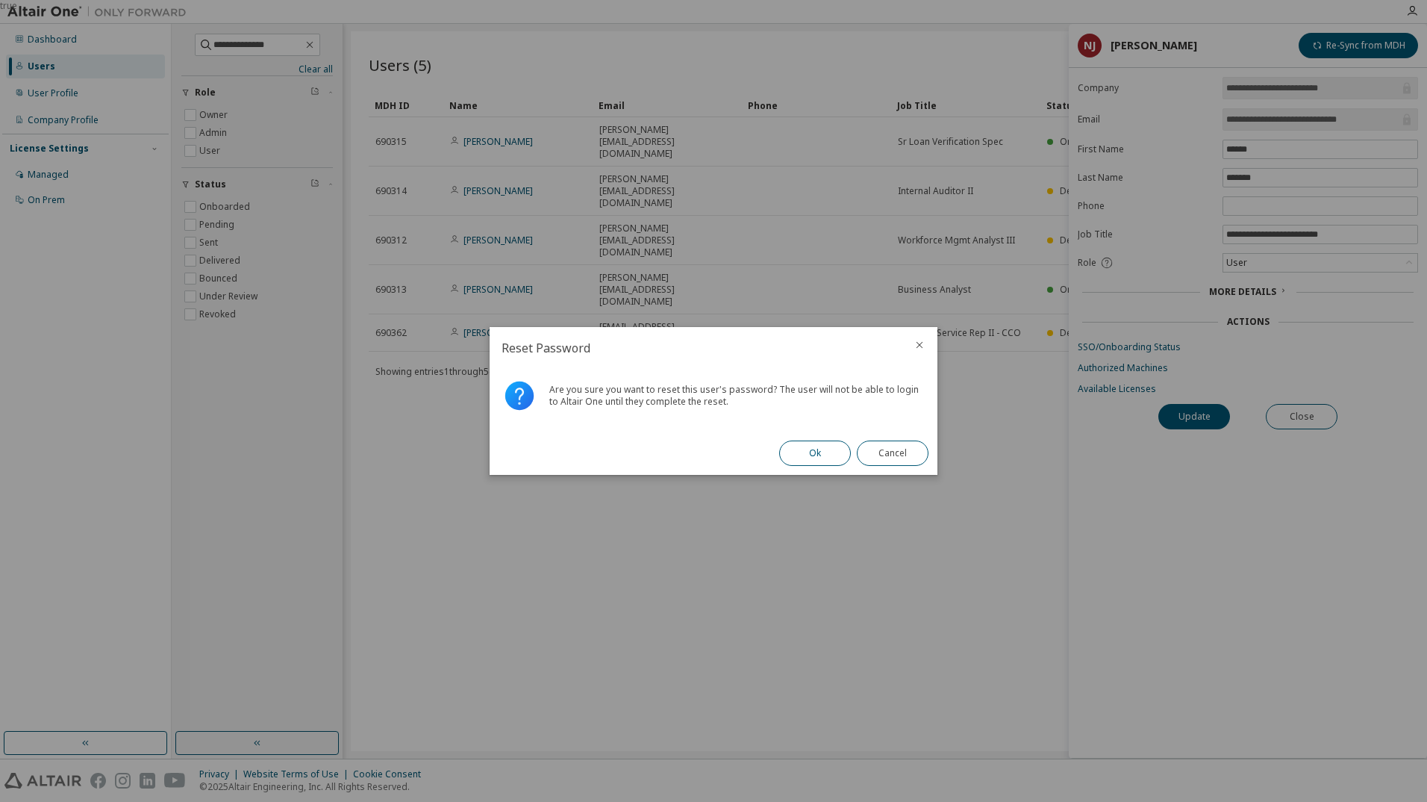
click at [814, 449] on button "Ok" at bounding box center [815, 452] width 72 height 25
click at [899, 454] on button "Close" at bounding box center [893, 452] width 72 height 25
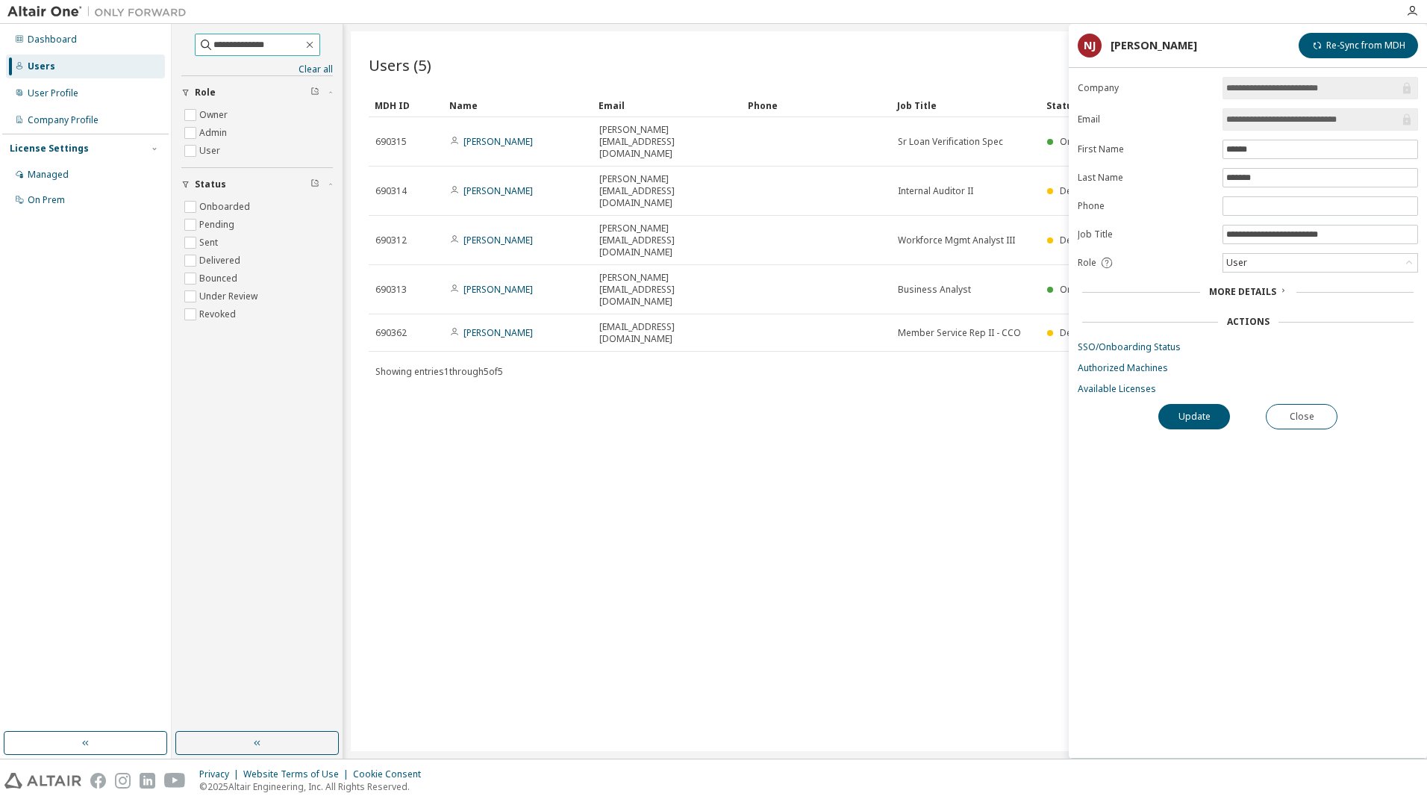
drag, startPoint x: 274, startPoint y: 48, endPoint x: 28, endPoint y: 71, distance: 246.6
click at [29, 70] on div "**********" at bounding box center [713, 391] width 1427 height 734
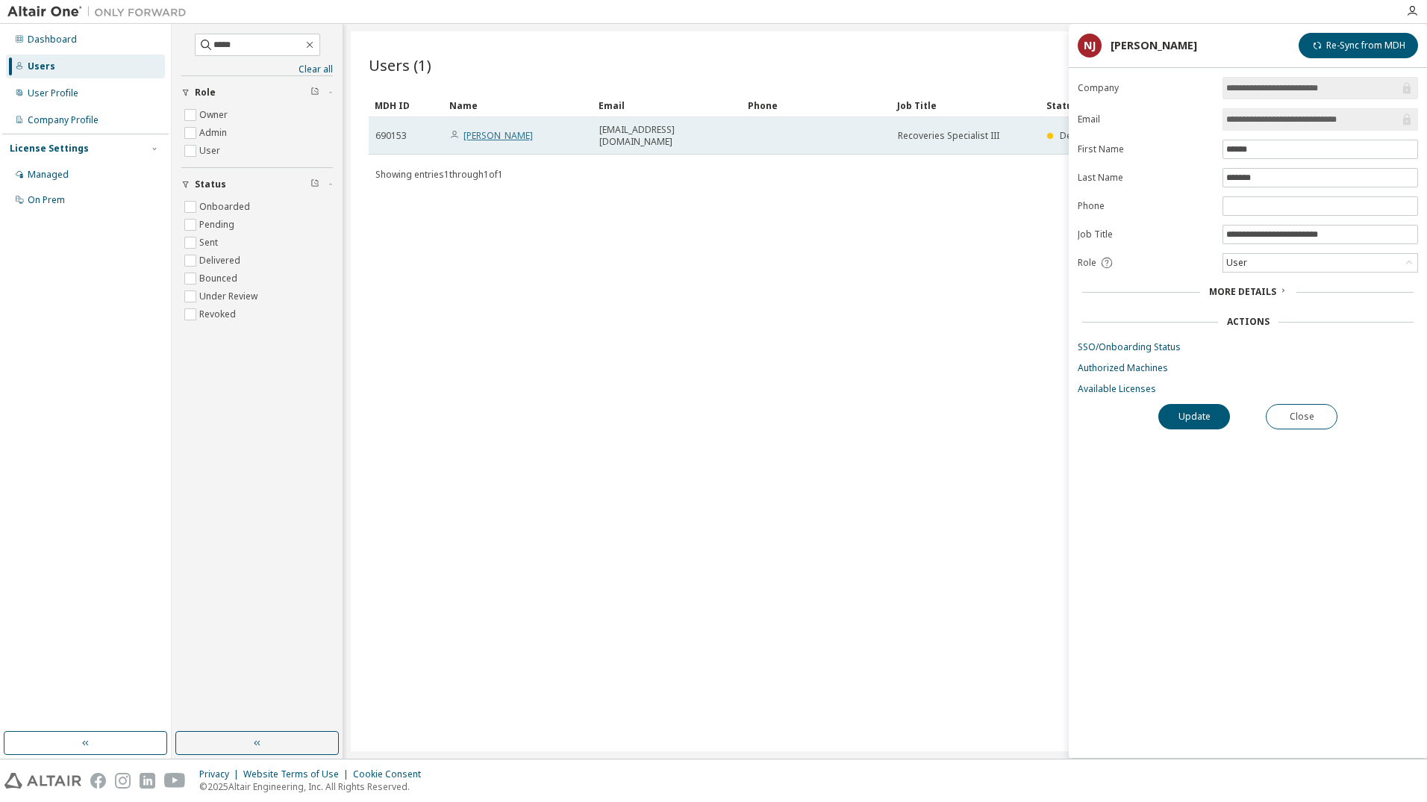
click at [506, 131] on link "[PERSON_NAME]" at bounding box center [497, 135] width 69 height 13
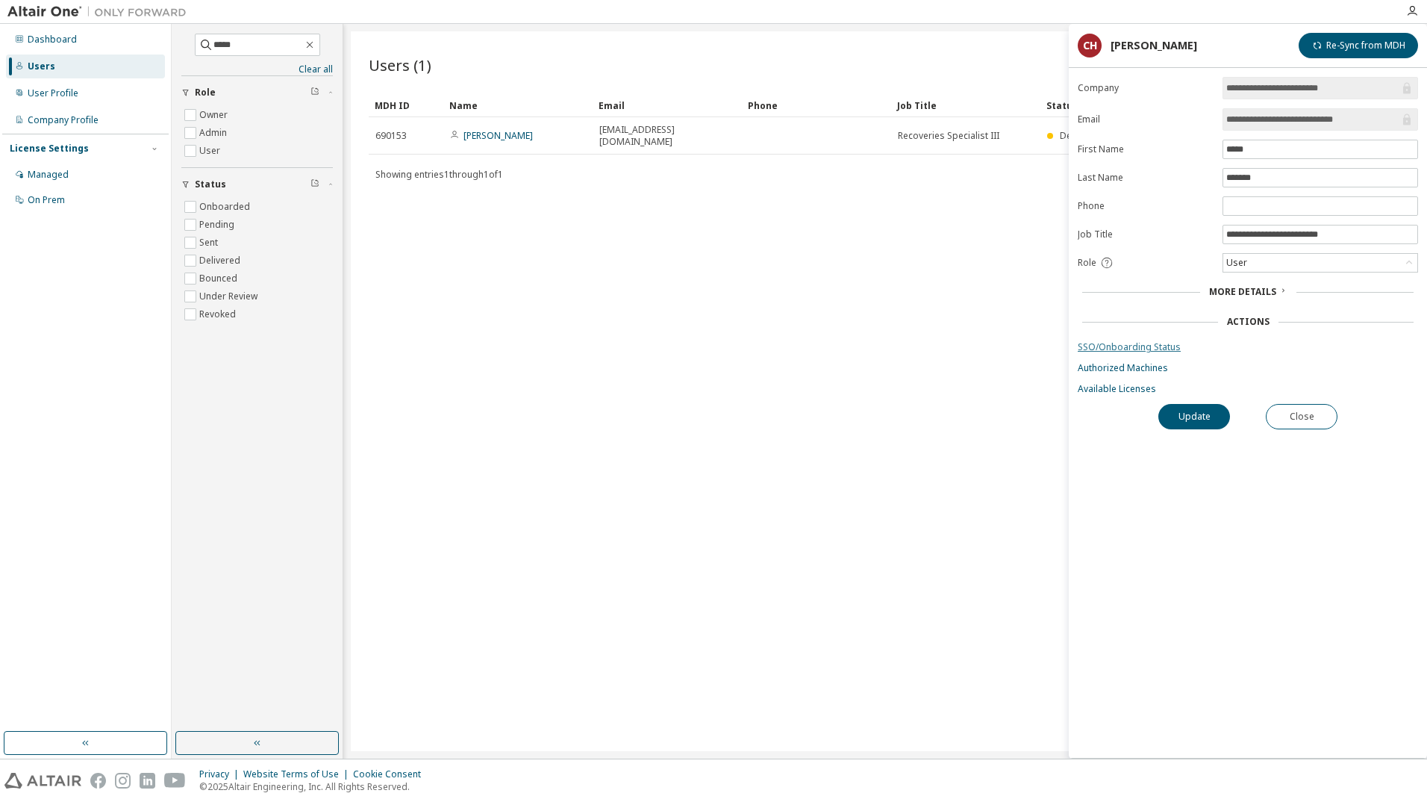
click at [1087, 344] on link "SSO/Onboarding Status" at bounding box center [1248, 347] width 340 height 12
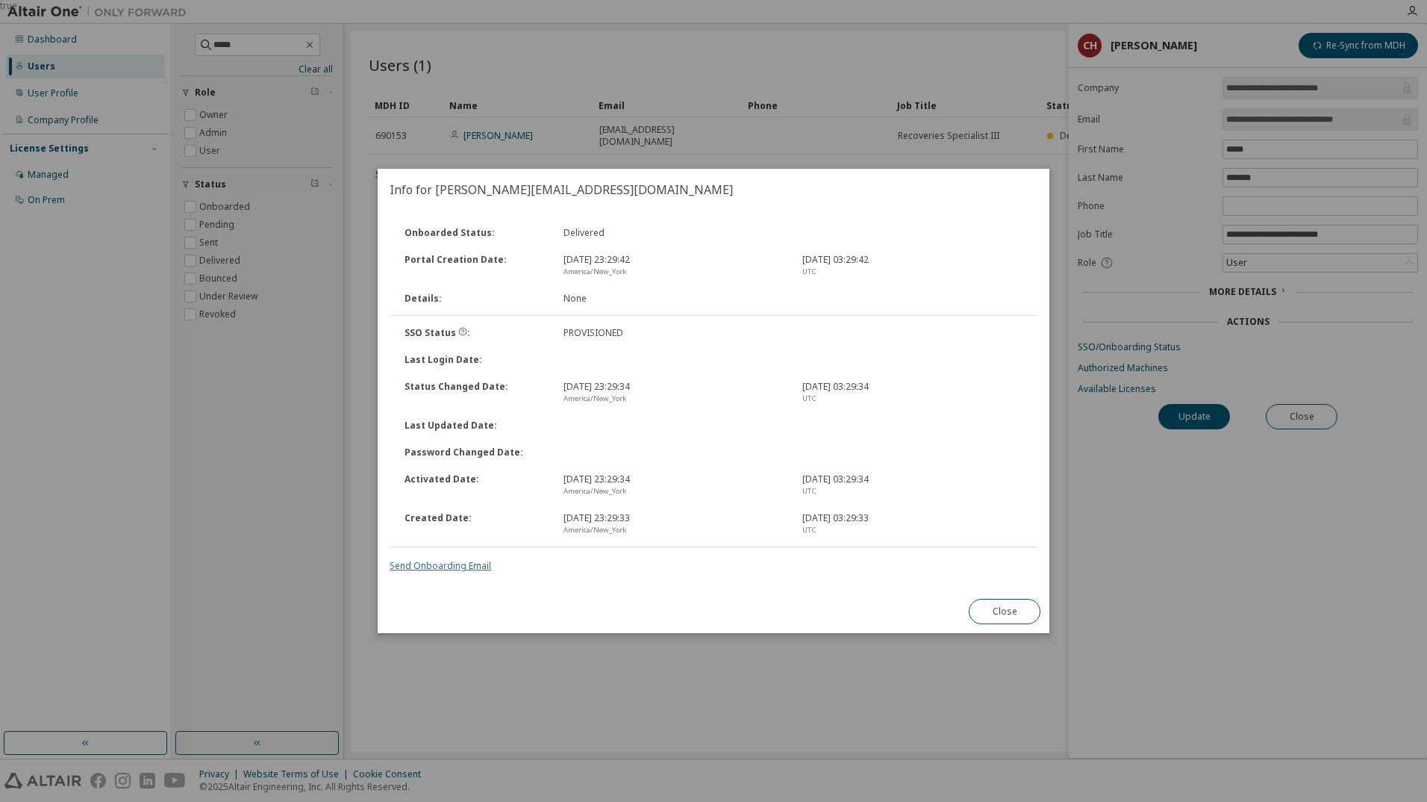
click at [431, 563] on link "Send Onboarding Email" at bounding box center [441, 565] width 102 height 13
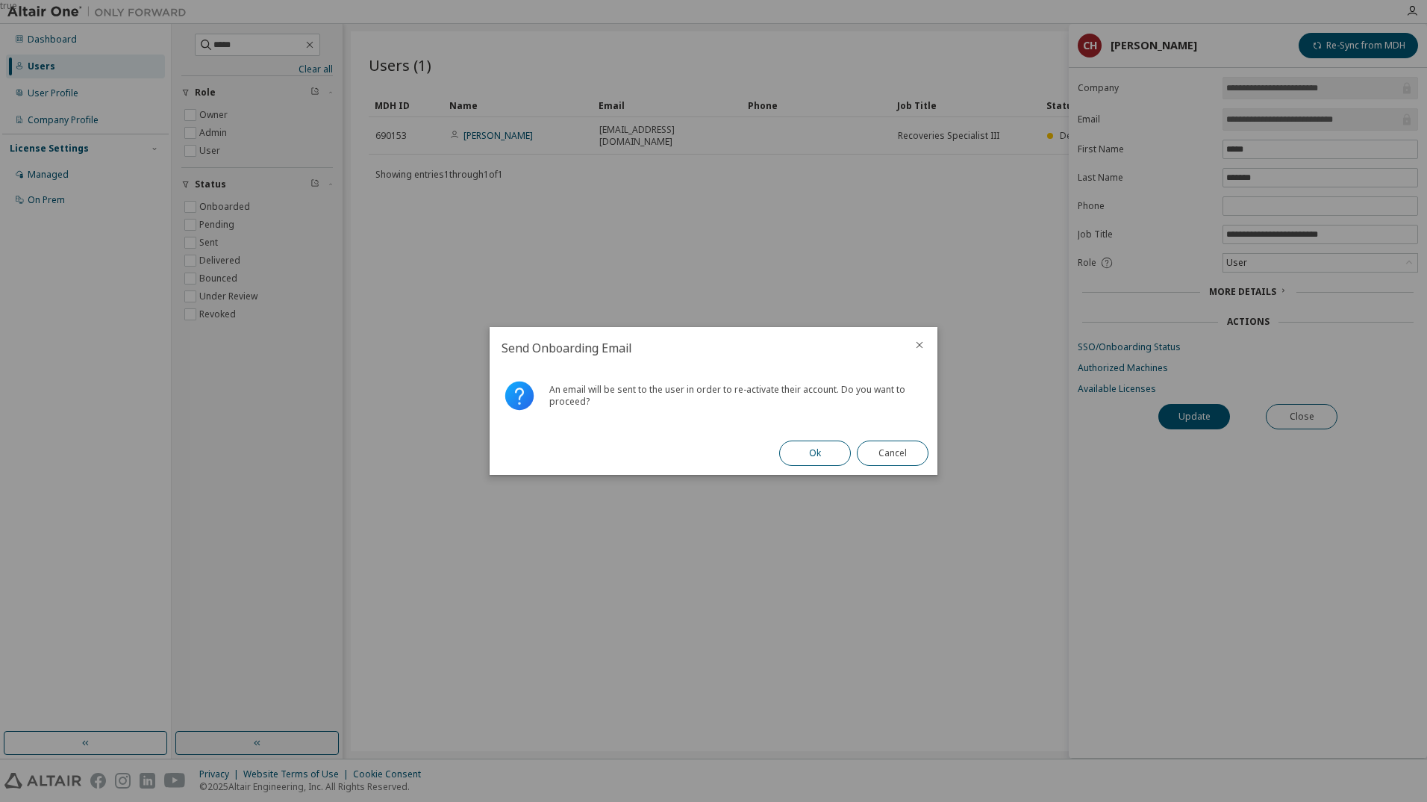
click at [804, 454] on button "Ok" at bounding box center [815, 452] width 72 height 25
click at [891, 449] on button "Close" at bounding box center [893, 452] width 72 height 25
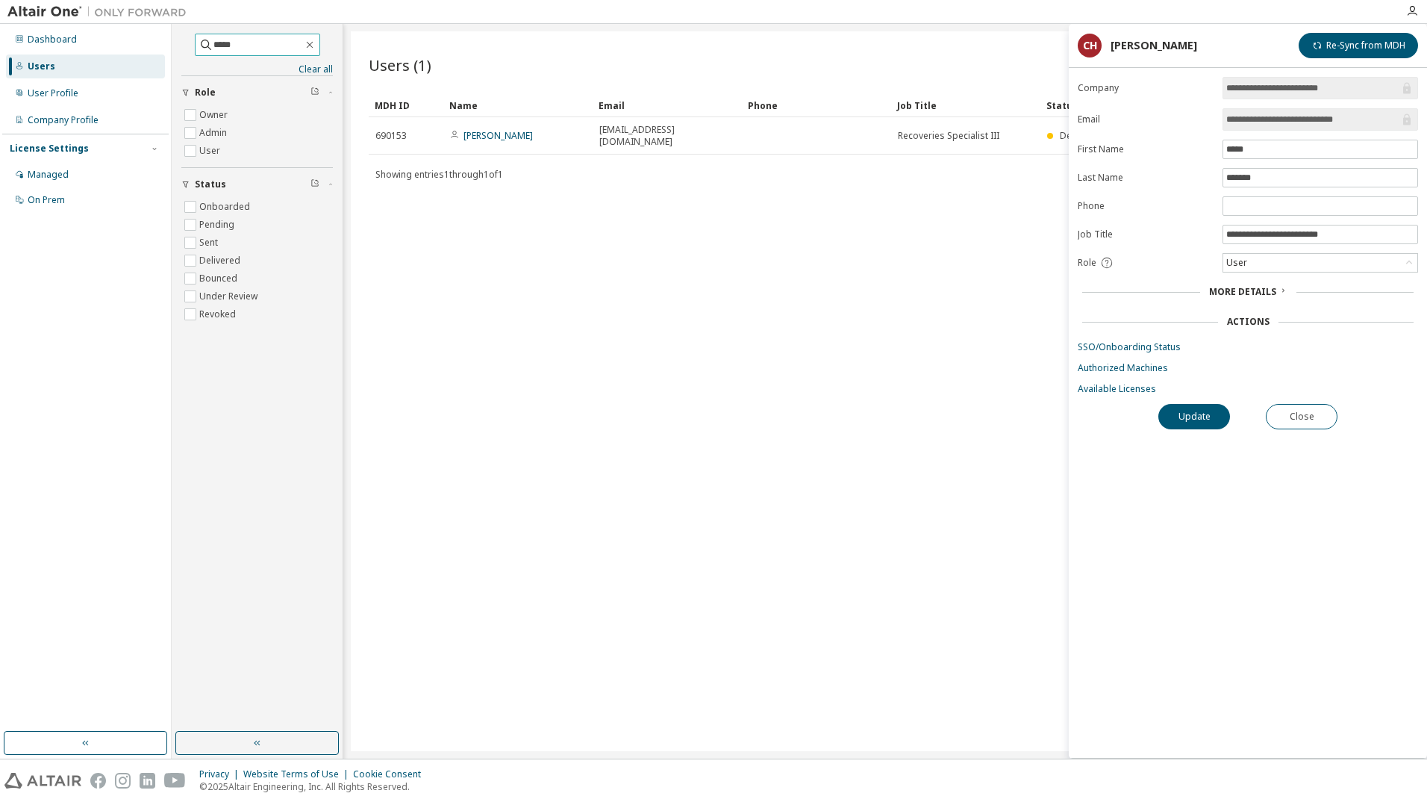
click at [289, 51] on input "*****" at bounding box center [258, 44] width 90 height 15
type input "*"
type input "**********"
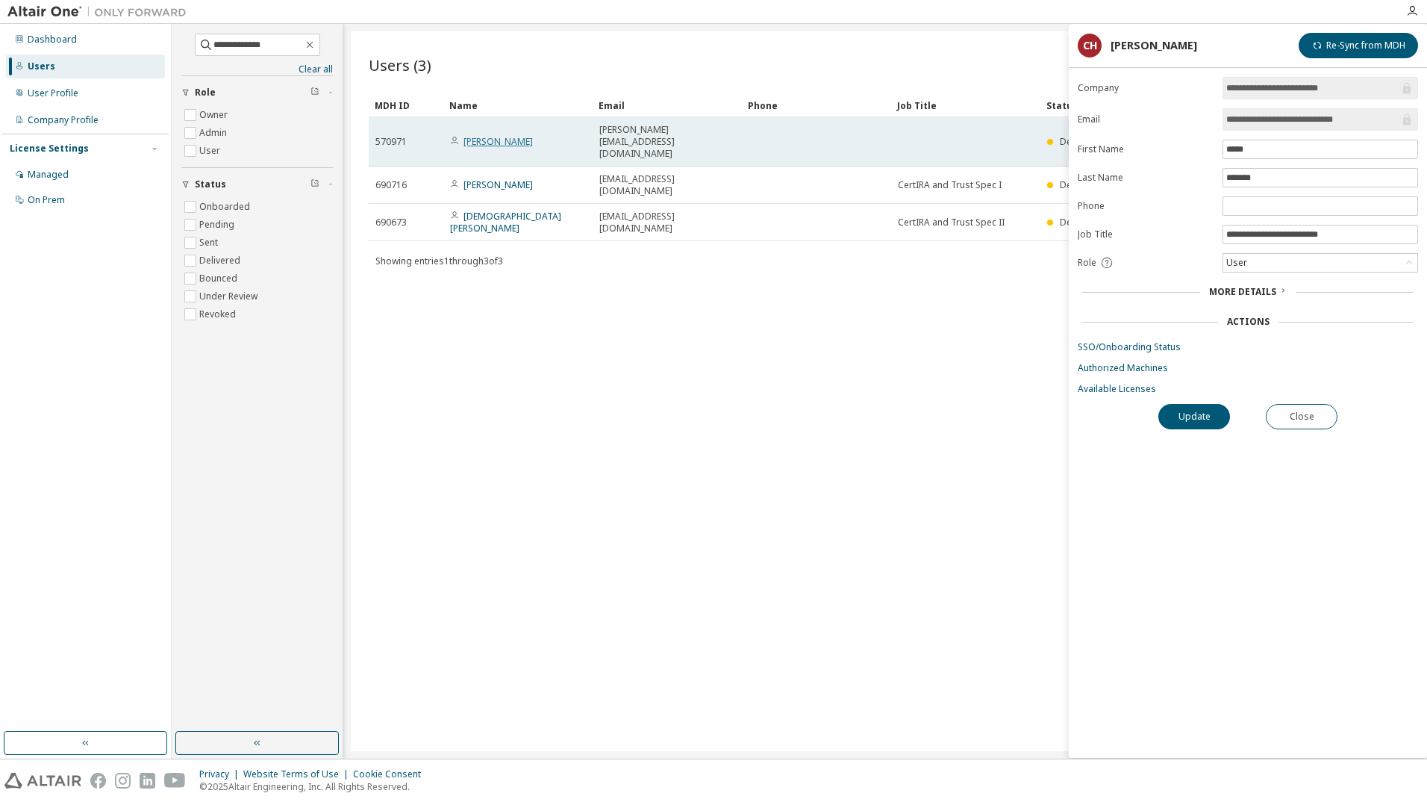
click at [522, 135] on link "[PERSON_NAME]" at bounding box center [497, 141] width 69 height 13
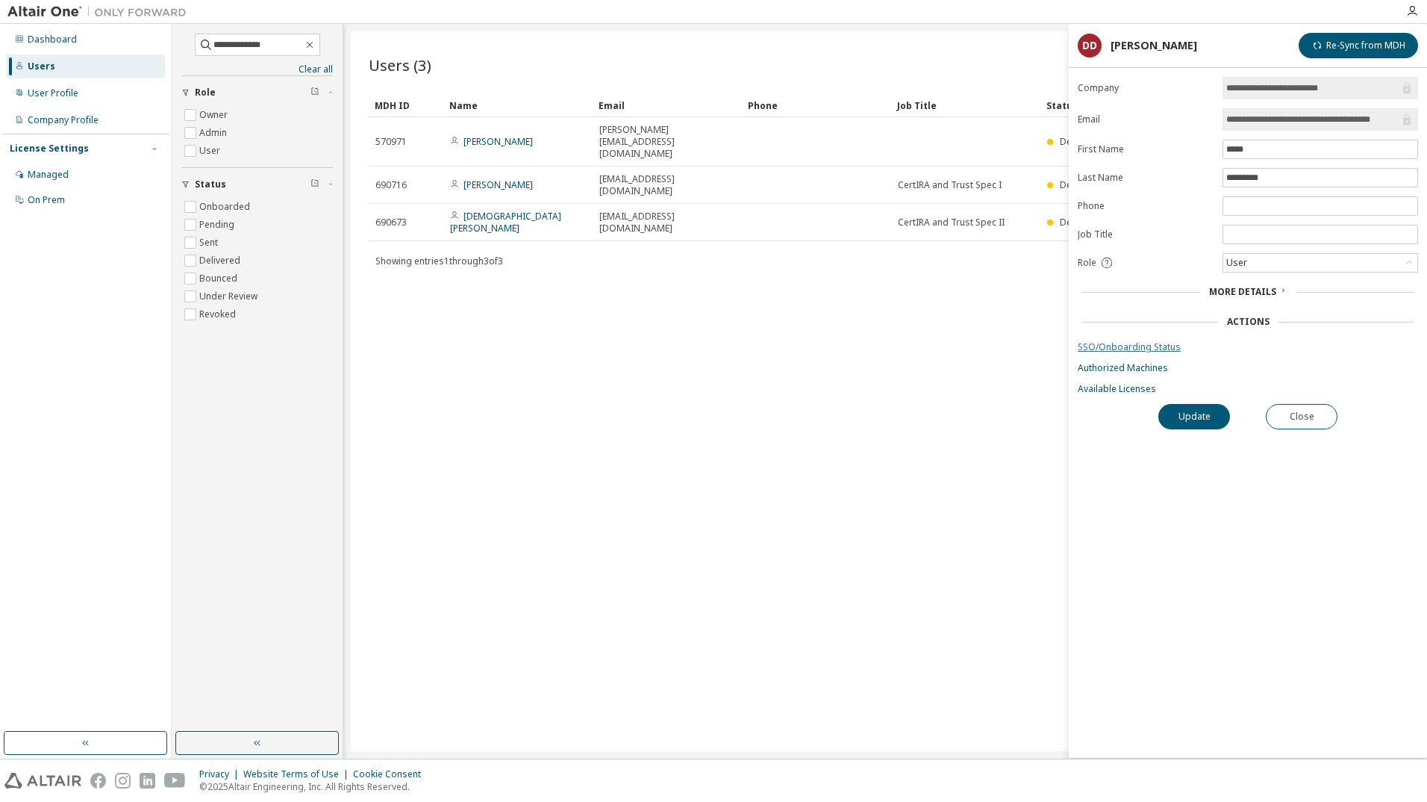
click at [1127, 347] on link "SSO/Onboarding Status" at bounding box center [1248, 347] width 340 height 12
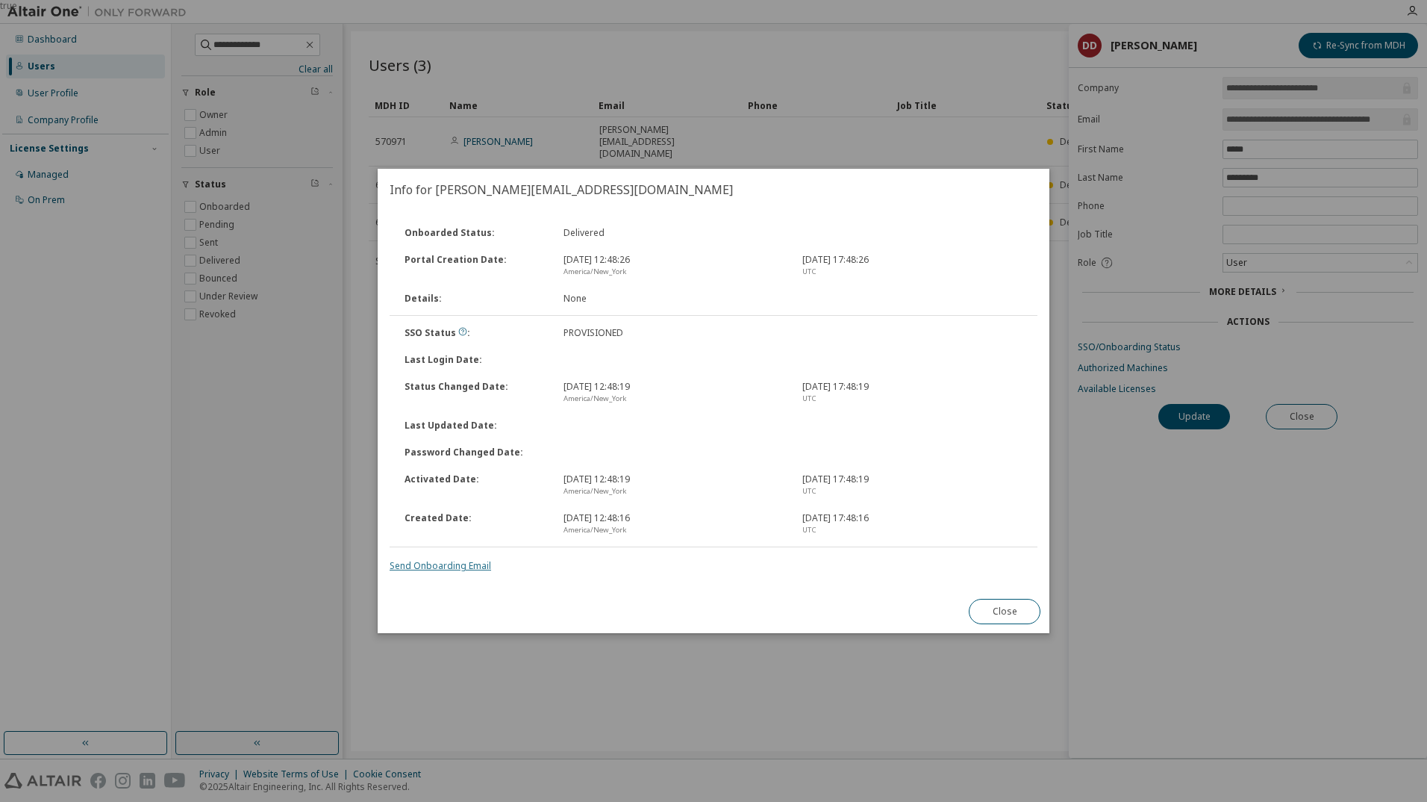
click at [462, 563] on link "Send Onboarding Email" at bounding box center [441, 565] width 102 height 13
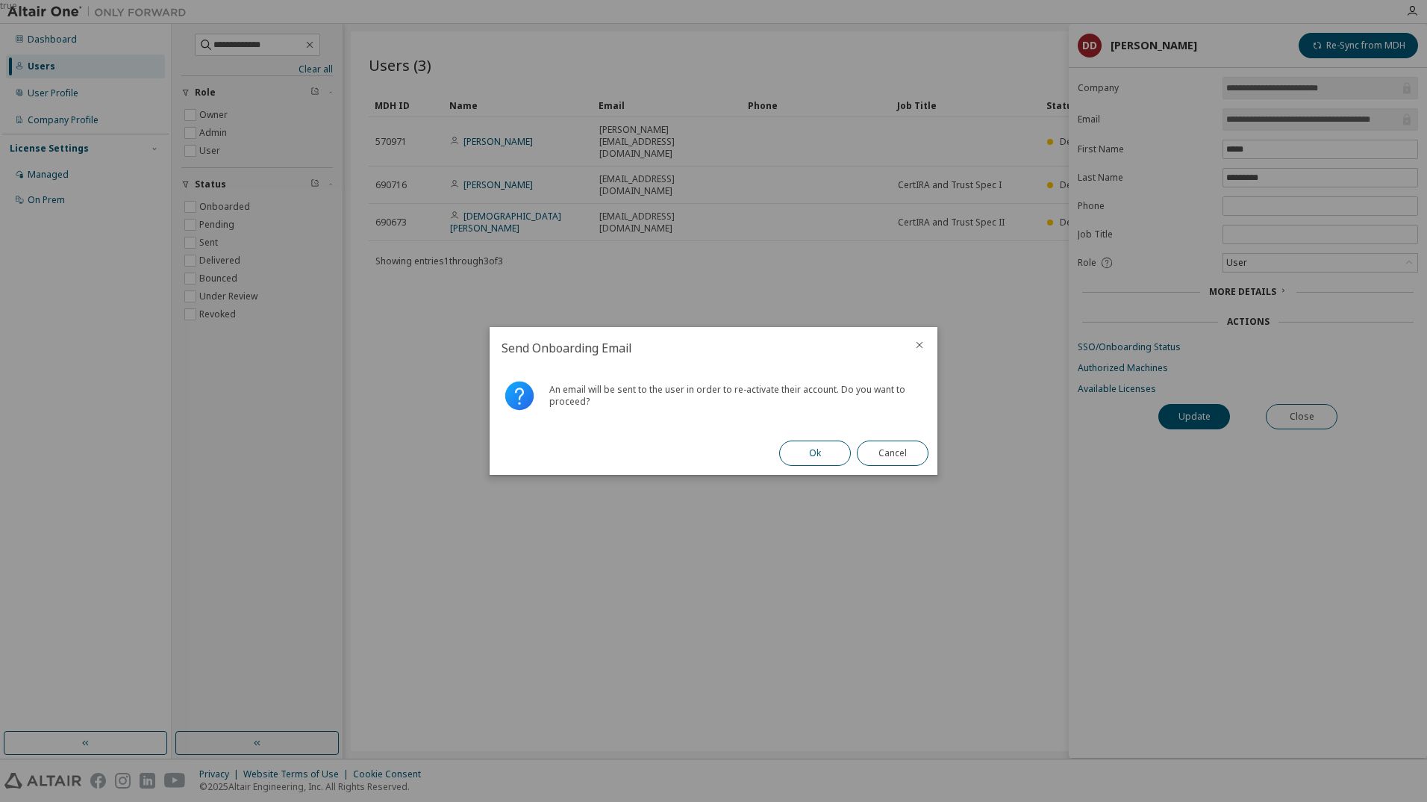
click at [799, 449] on button "Ok" at bounding box center [815, 452] width 72 height 25
click at [894, 449] on button "Close" at bounding box center [893, 452] width 72 height 25
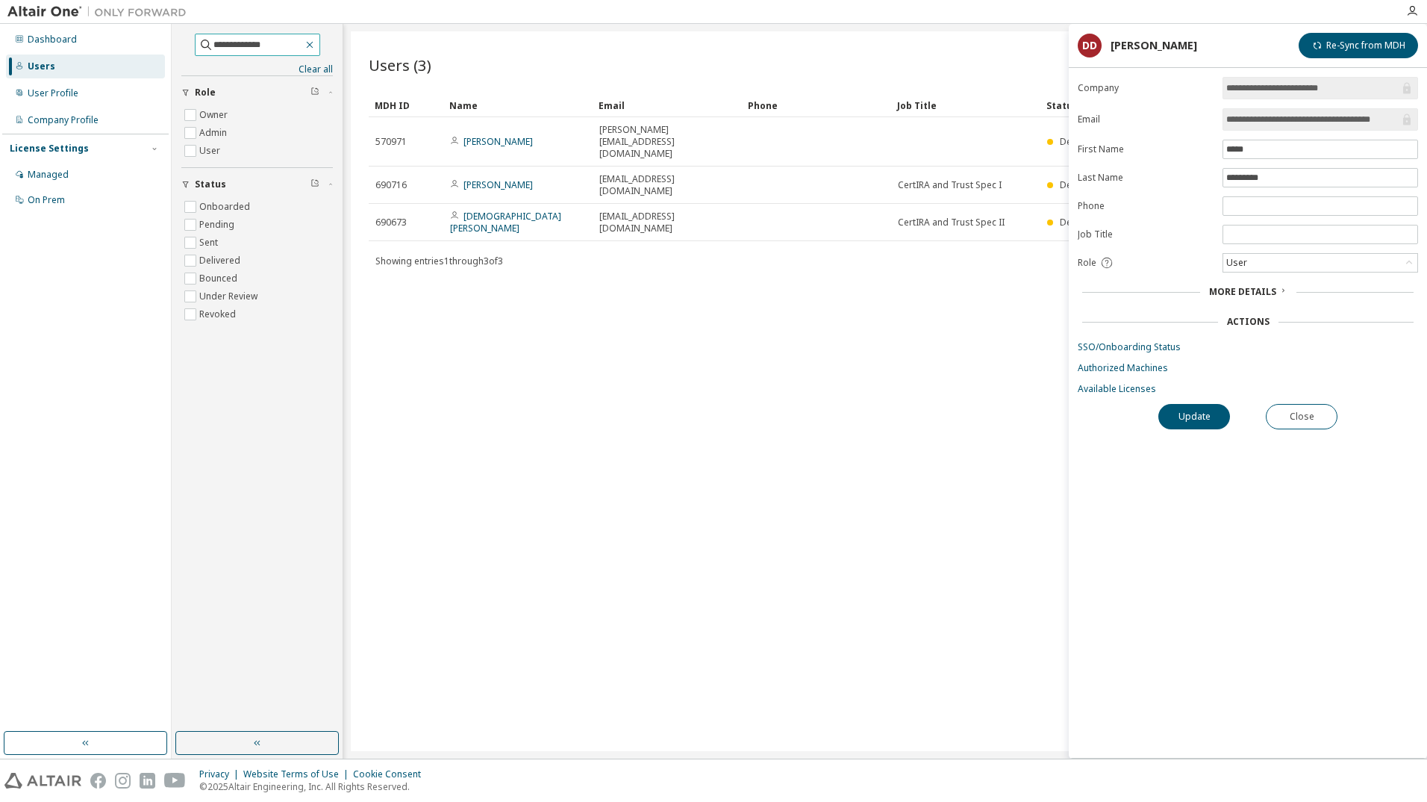
click at [316, 46] on icon "button" at bounding box center [310, 45] width 12 height 12
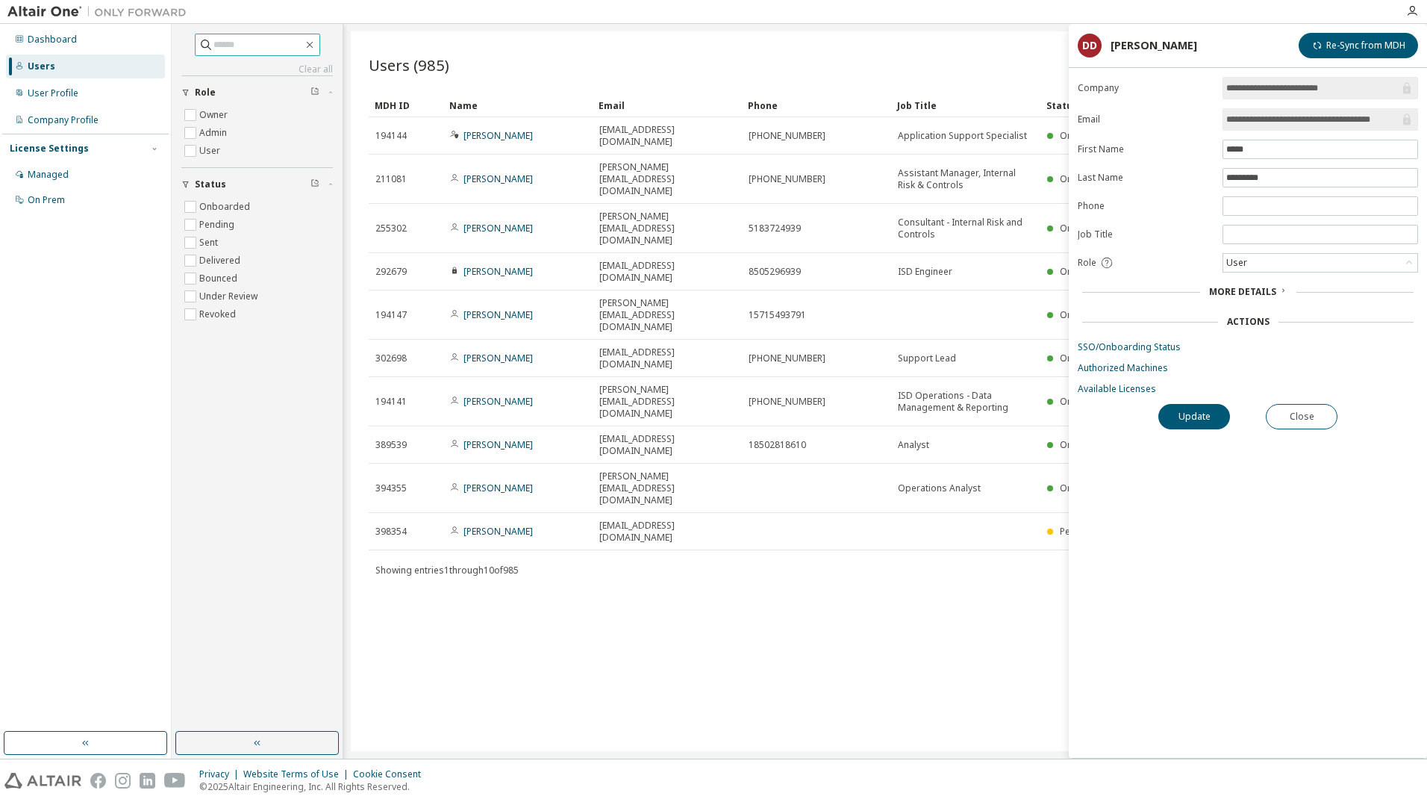
click at [281, 45] on input "text" at bounding box center [258, 44] width 90 height 15
click at [1327, 414] on button "Close" at bounding box center [1302, 416] width 72 height 25
